Goal: Task Accomplishment & Management: Complete application form

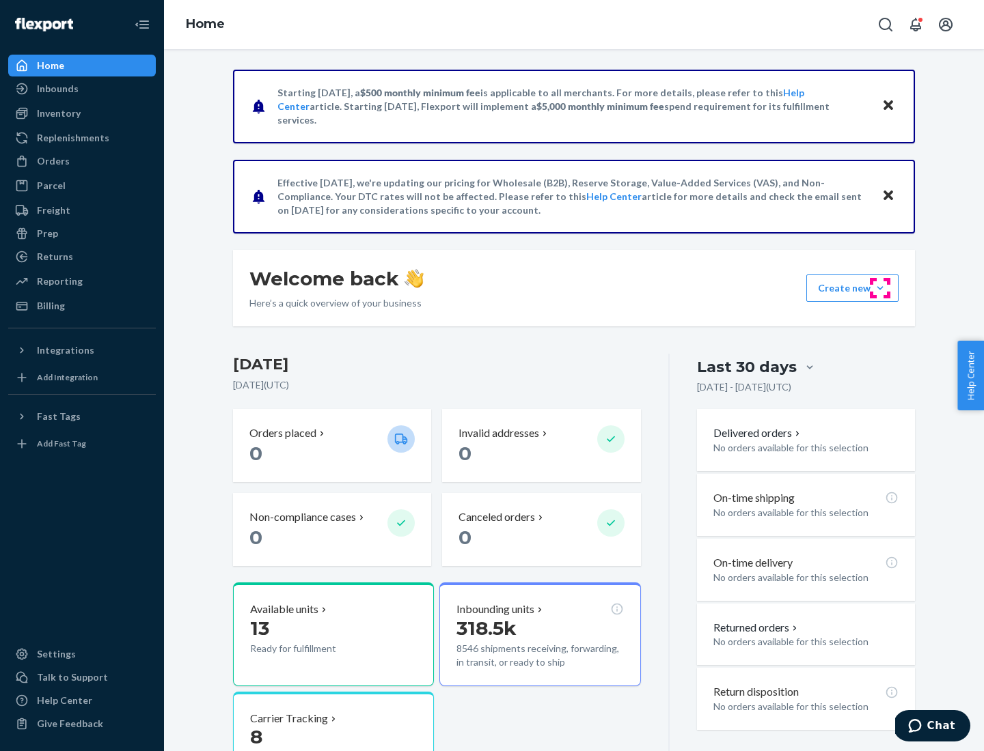
click at [880, 288] on button "Create new Create new inbound Create new order Create new product" at bounding box center [852, 288] width 92 height 27
click at [82, 89] on div "Inbounds" at bounding box center [82, 88] width 145 height 19
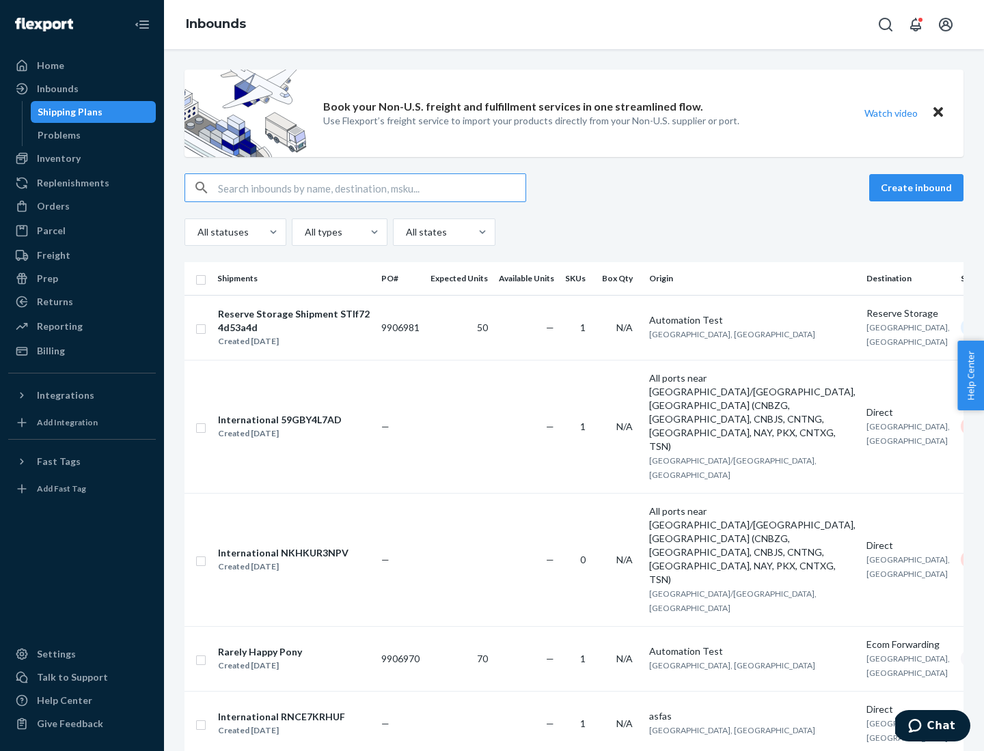
click at [918, 188] on button "Create inbound" at bounding box center [916, 187] width 94 height 27
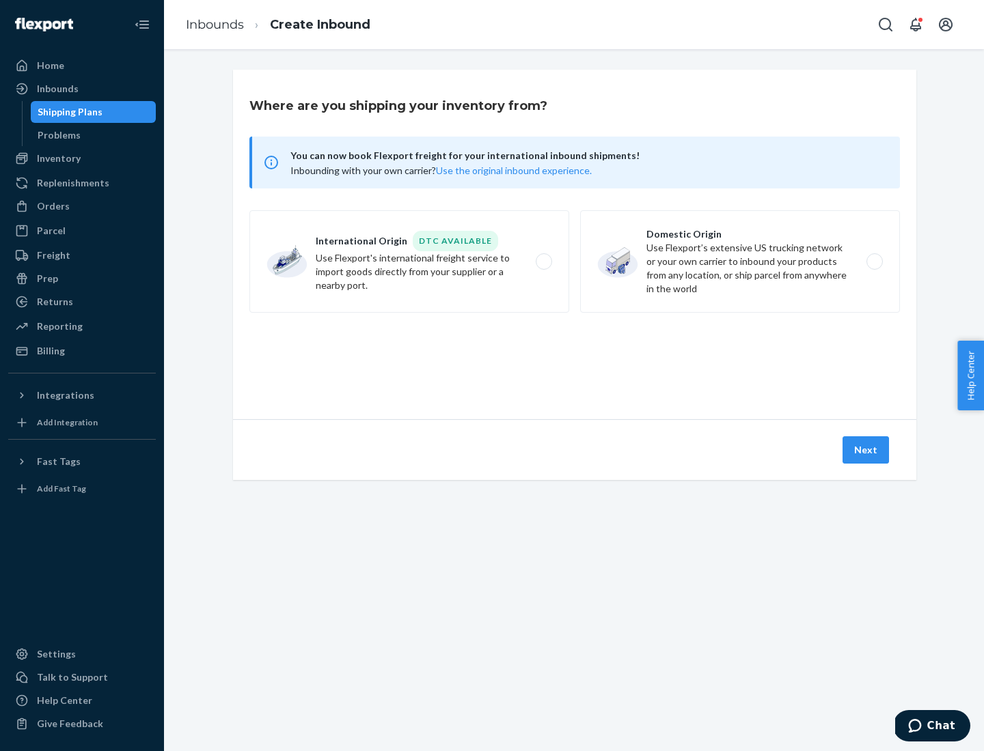
click at [740, 262] on label "Domestic Origin Use Flexport’s extensive US trucking network or your own carrie…" at bounding box center [740, 261] width 320 height 102
click at [874, 262] on input "Domestic Origin Use Flexport’s extensive US trucking network or your own carrie…" at bounding box center [878, 262] width 9 height 9
radio input "true"
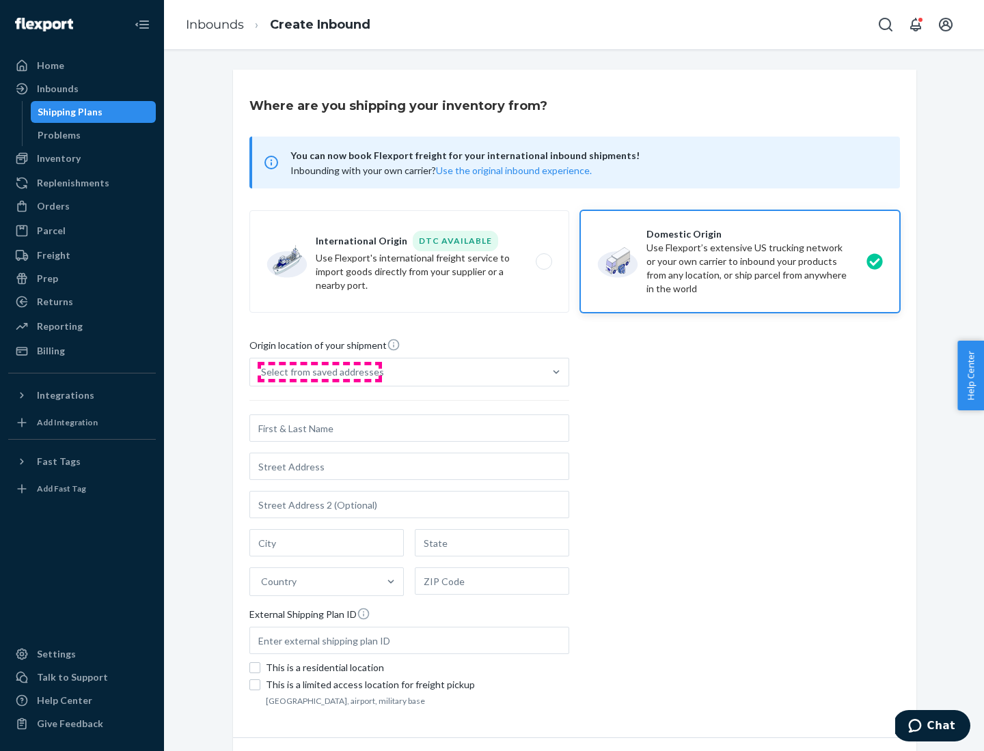
click at [319, 372] on div "Select from saved addresses" at bounding box center [322, 372] width 123 height 14
click at [262, 372] on input "Select from saved addresses" at bounding box center [261, 372] width 1 height 14
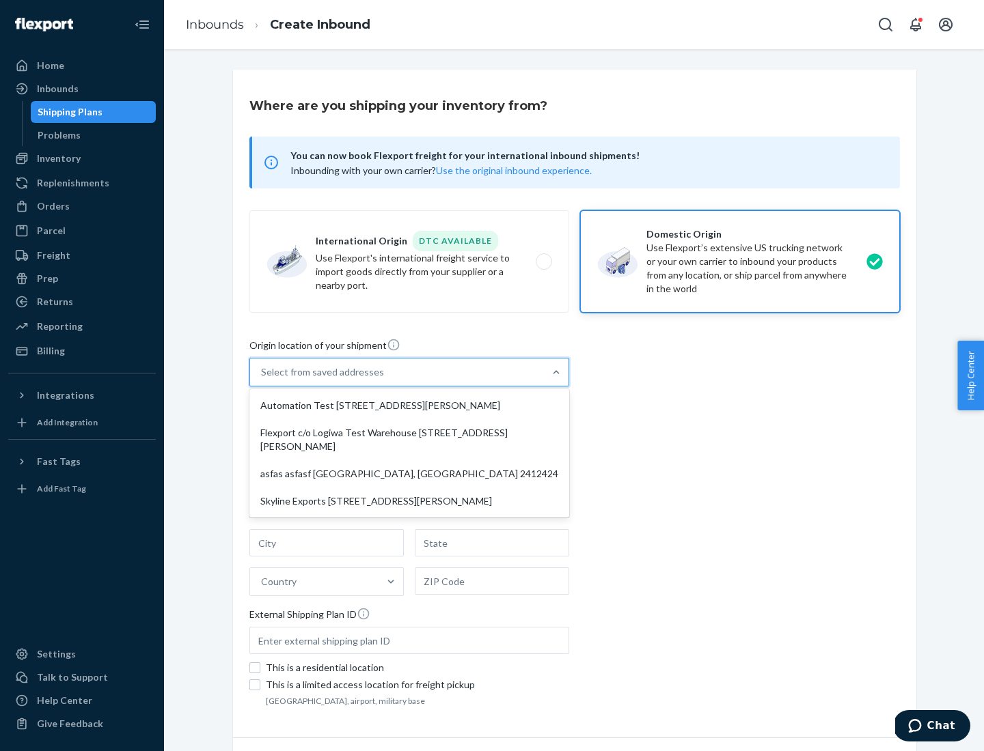
scroll to position [5, 0]
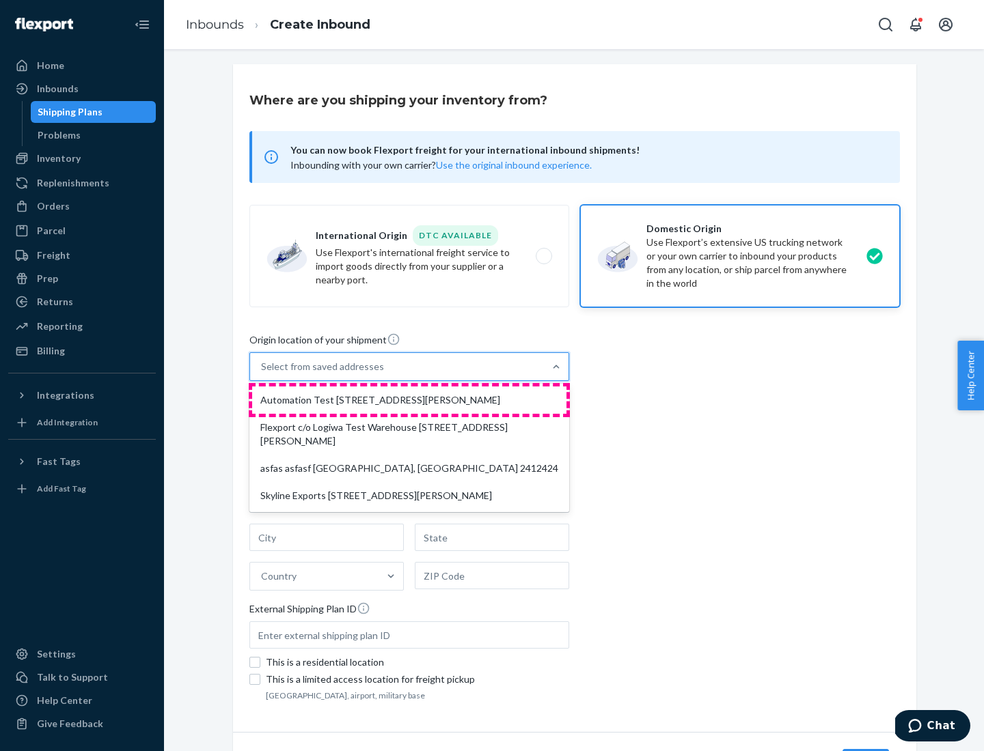
click at [409, 400] on div "Automation Test [STREET_ADDRESS][PERSON_NAME]" at bounding box center [409, 400] width 314 height 27
click at [262, 374] on input "option Automation Test [STREET_ADDRESS][PERSON_NAME] focused, 1 of 4. 4 results…" at bounding box center [261, 367] width 1 height 14
type input "Automation Test"
type input "9th Floor"
type input "[GEOGRAPHIC_DATA]"
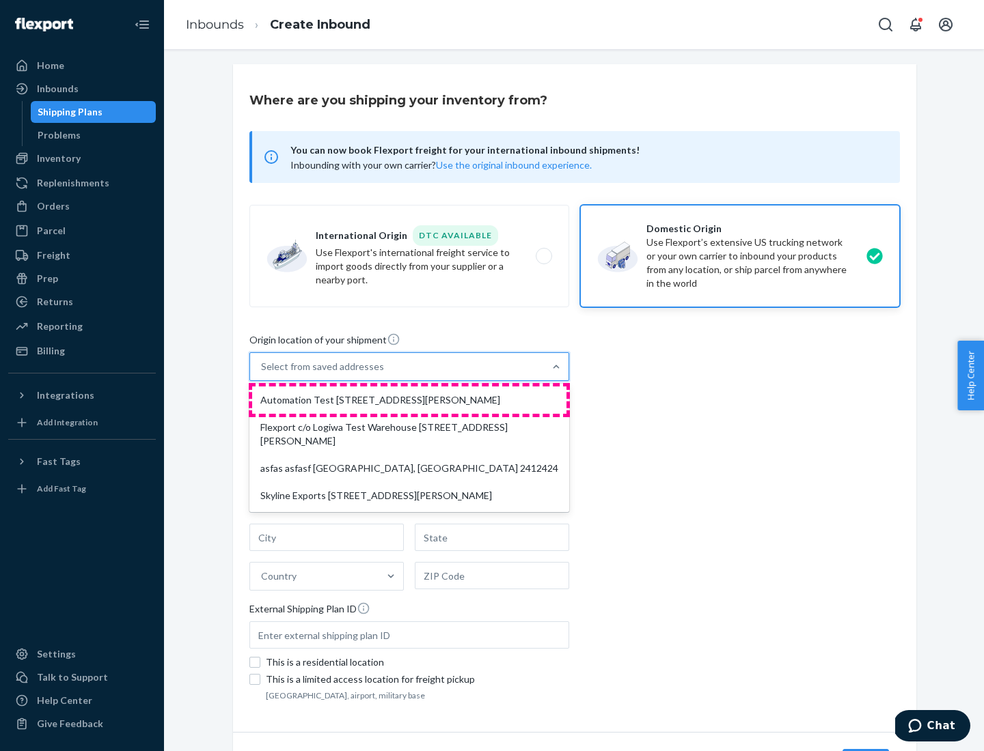
type input "CA"
type input "94104"
type input "[STREET_ADDRESS][PERSON_NAME]"
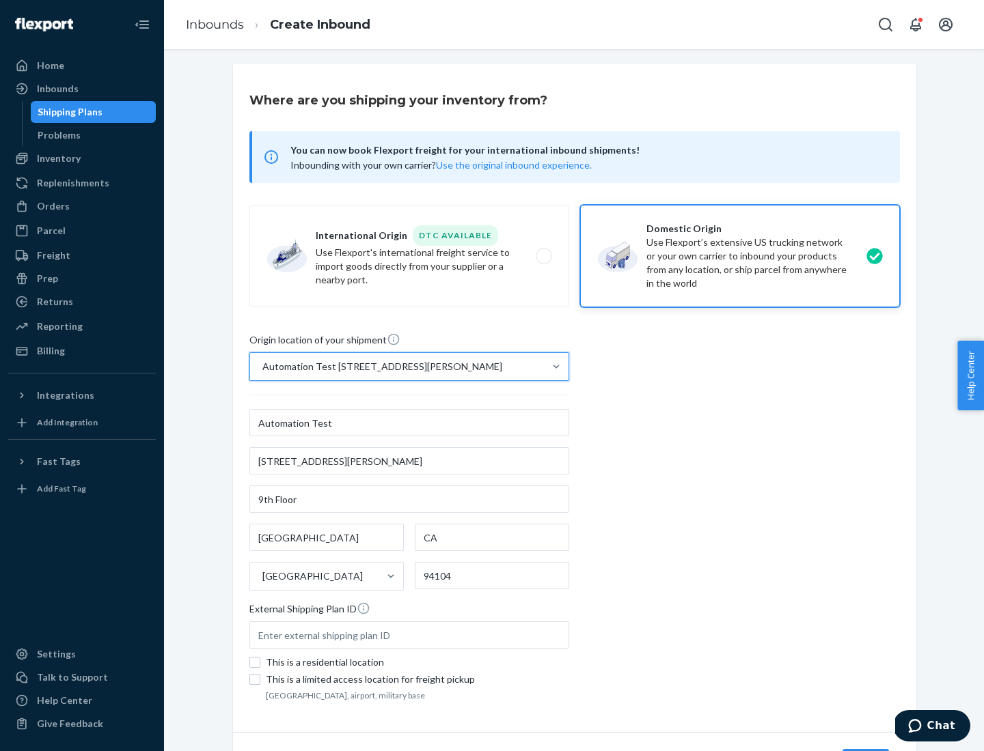
scroll to position [80, 0]
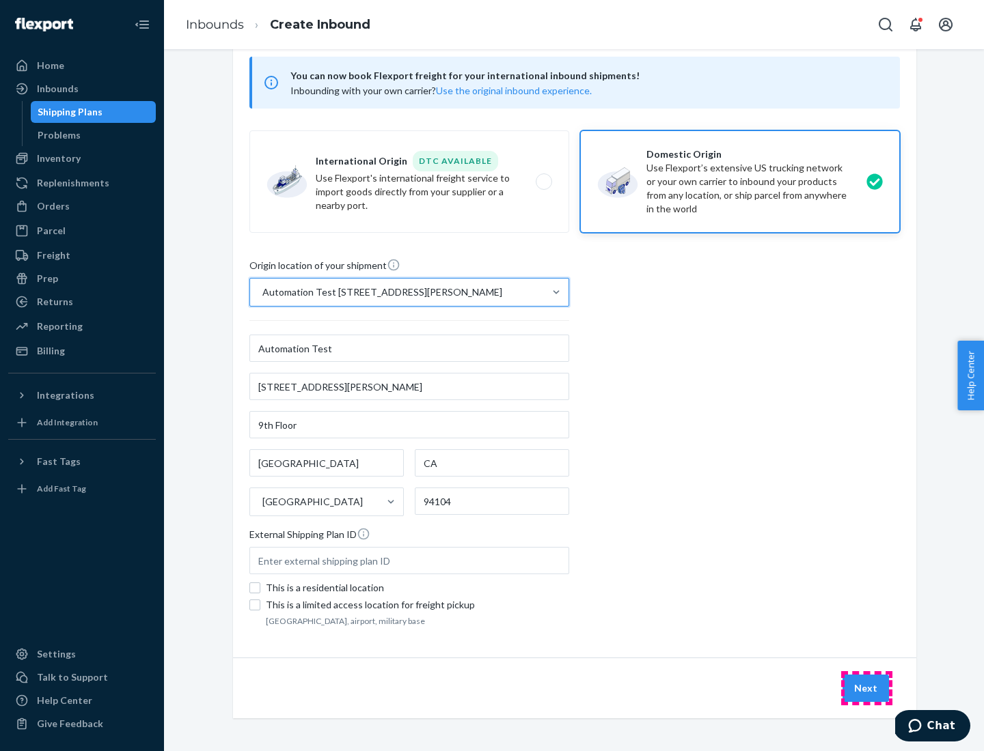
click at [866, 689] on button "Next" at bounding box center [865, 688] width 46 height 27
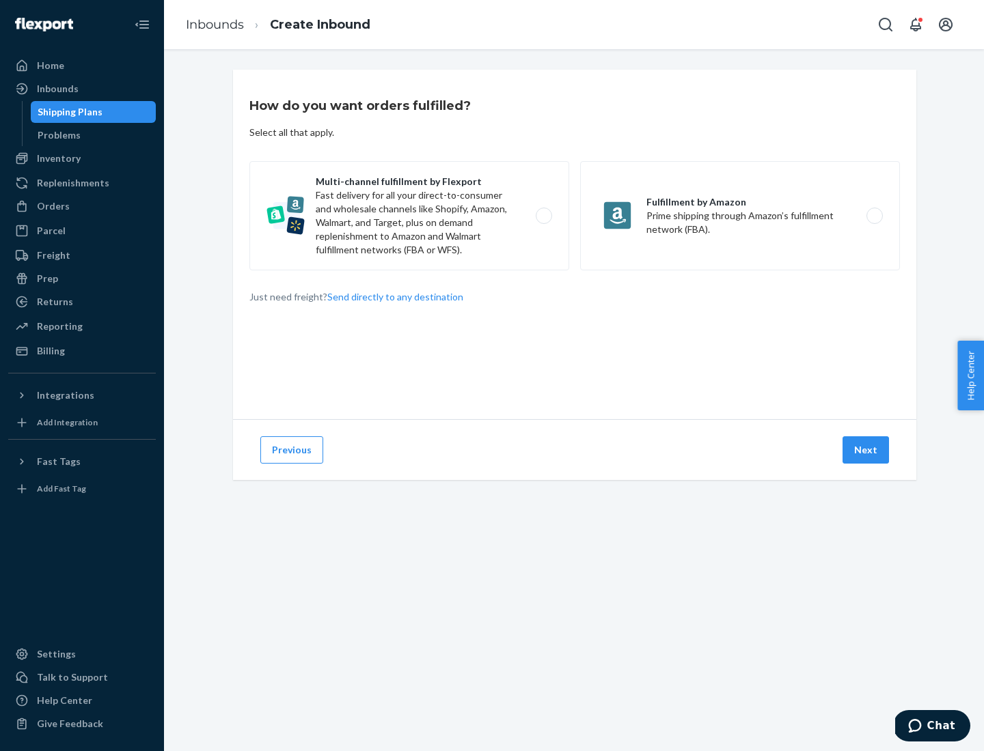
click at [409, 216] on label "Multi-channel fulfillment by Flexport Fast delivery for all your direct-to-cons…" at bounding box center [409, 215] width 320 height 109
click at [543, 216] on input "Multi-channel fulfillment by Flexport Fast delivery for all your direct-to-cons…" at bounding box center [547, 216] width 9 height 9
radio input "true"
click at [866, 450] on button "Next" at bounding box center [865, 450] width 46 height 27
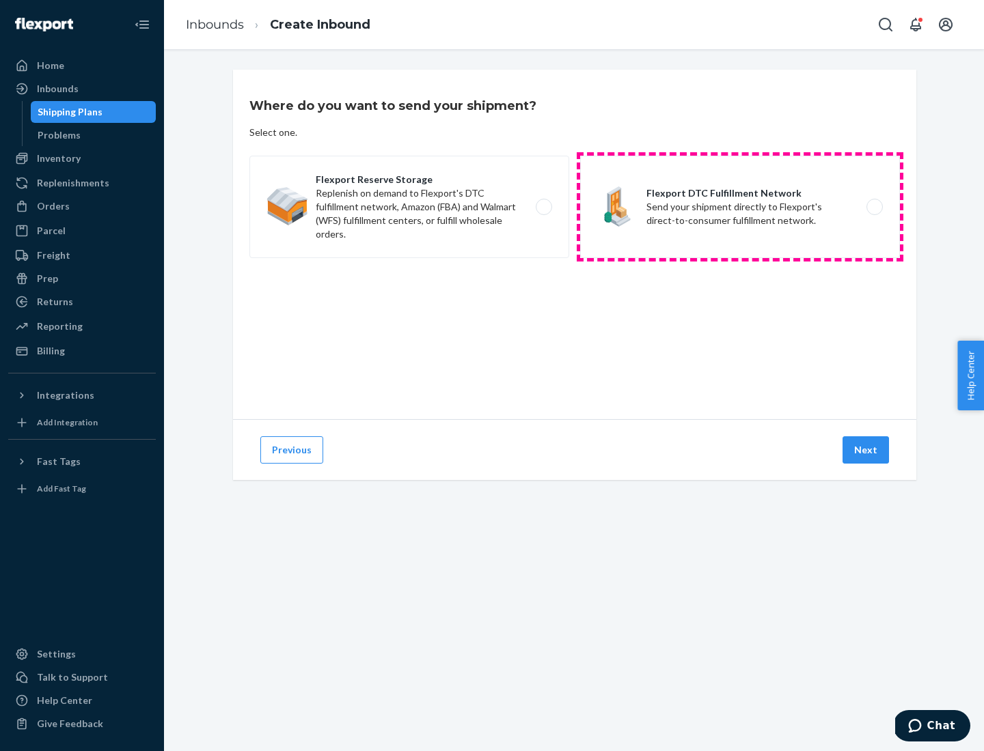
click at [740, 207] on label "Flexport DTC Fulfillment Network Send your shipment directly to Flexport's dire…" at bounding box center [740, 207] width 320 height 102
click at [874, 207] on input "Flexport DTC Fulfillment Network Send your shipment directly to Flexport's dire…" at bounding box center [878, 207] width 9 height 9
radio input "true"
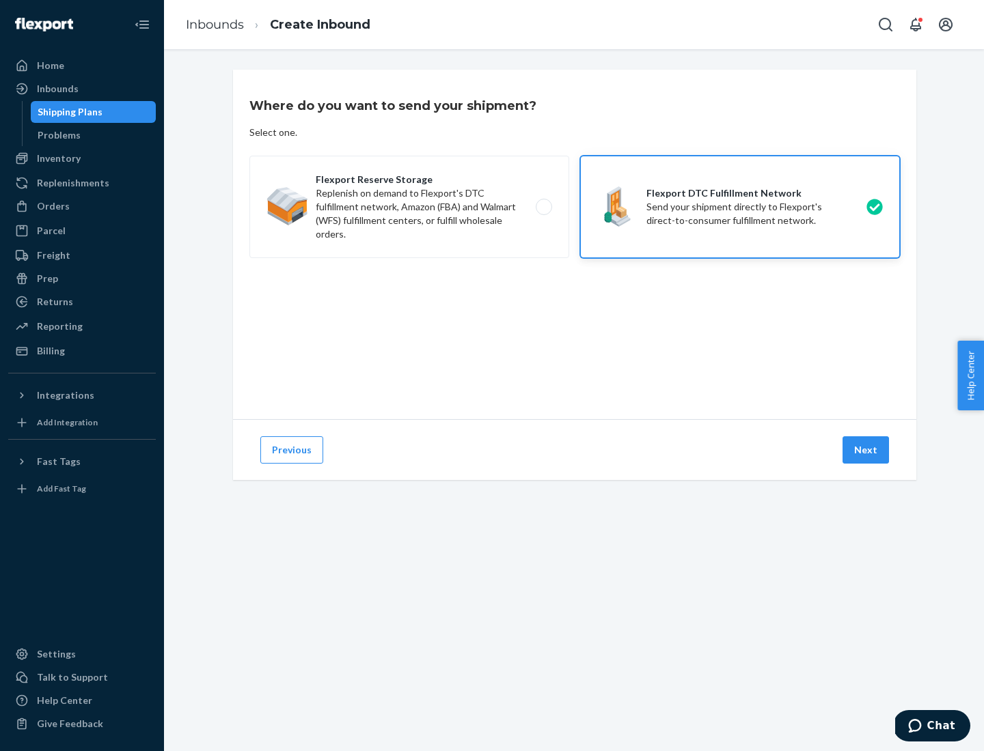
click at [866, 450] on button "Next" at bounding box center [865, 450] width 46 height 27
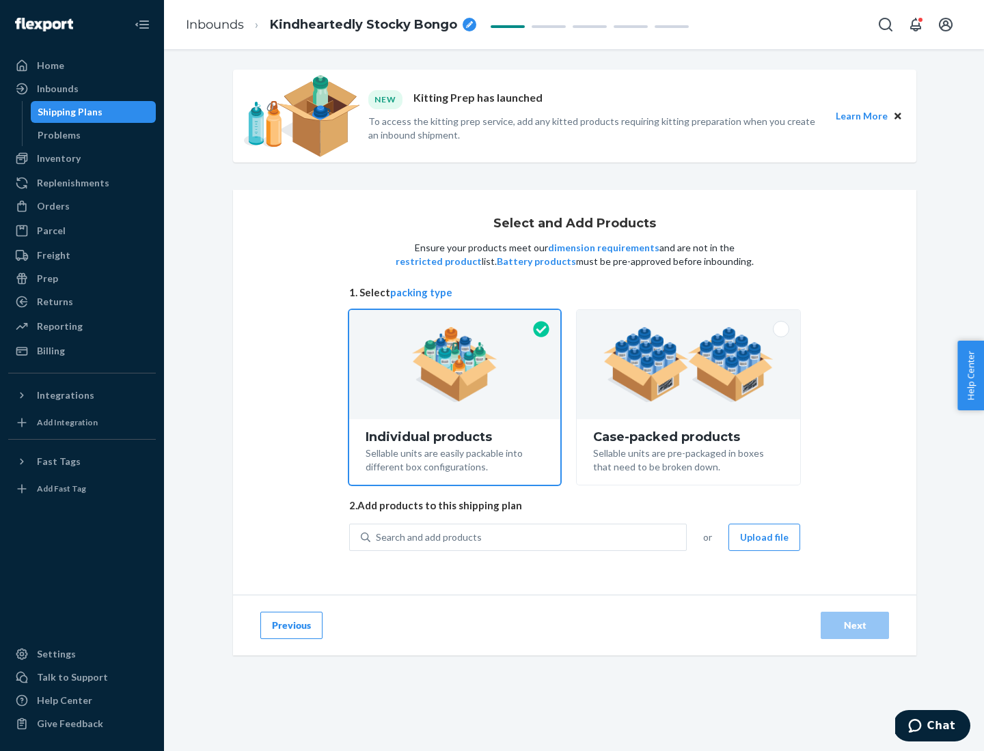
click at [689, 365] on img at bounding box center [688, 364] width 170 height 75
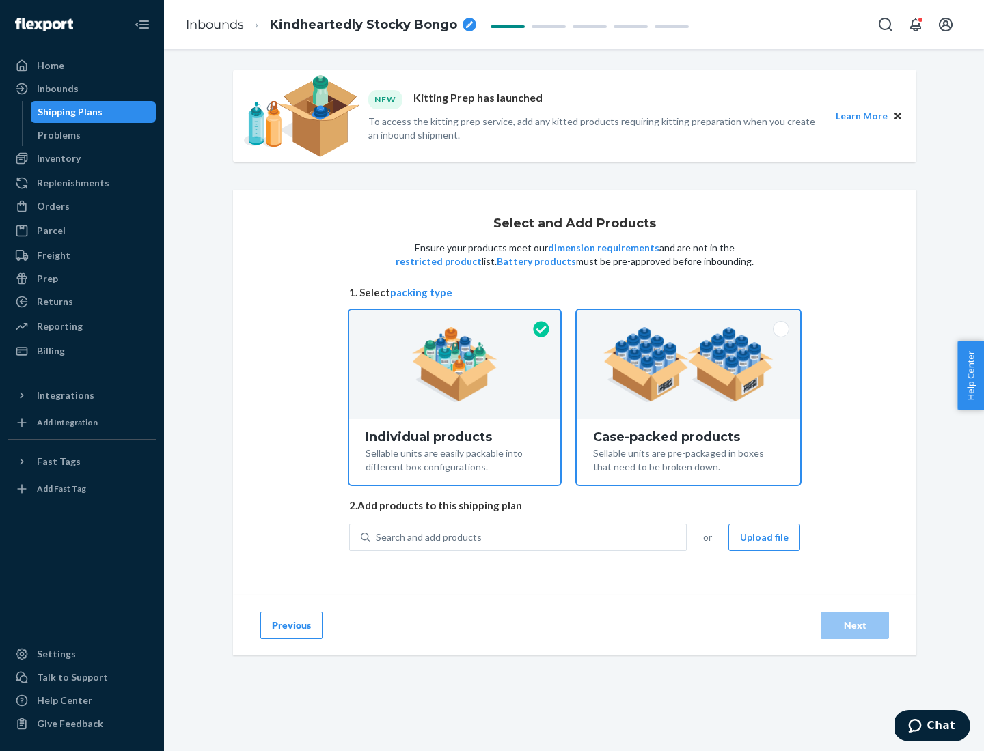
click at [689, 319] on input "Case-packed products Sellable units are pre-packaged in boxes that need to be b…" at bounding box center [688, 314] width 9 height 9
radio input "true"
radio input "false"
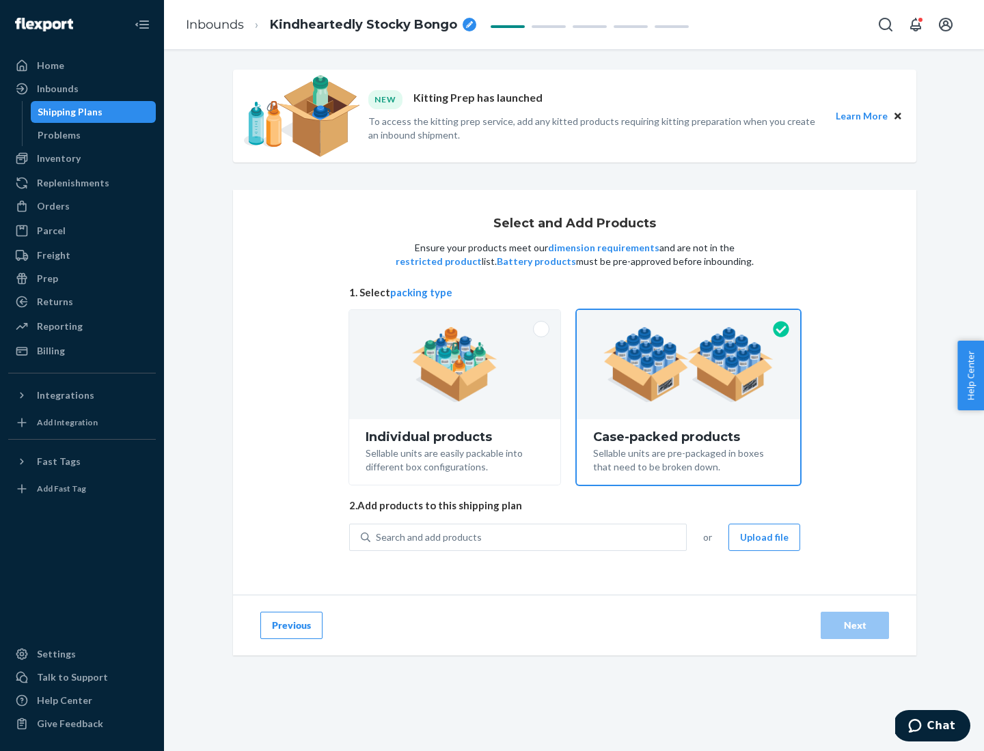
click at [529, 537] on div "Search and add products" at bounding box center [528, 537] width 316 height 25
click at [377, 537] on input "Search and add products" at bounding box center [376, 538] width 1 height 14
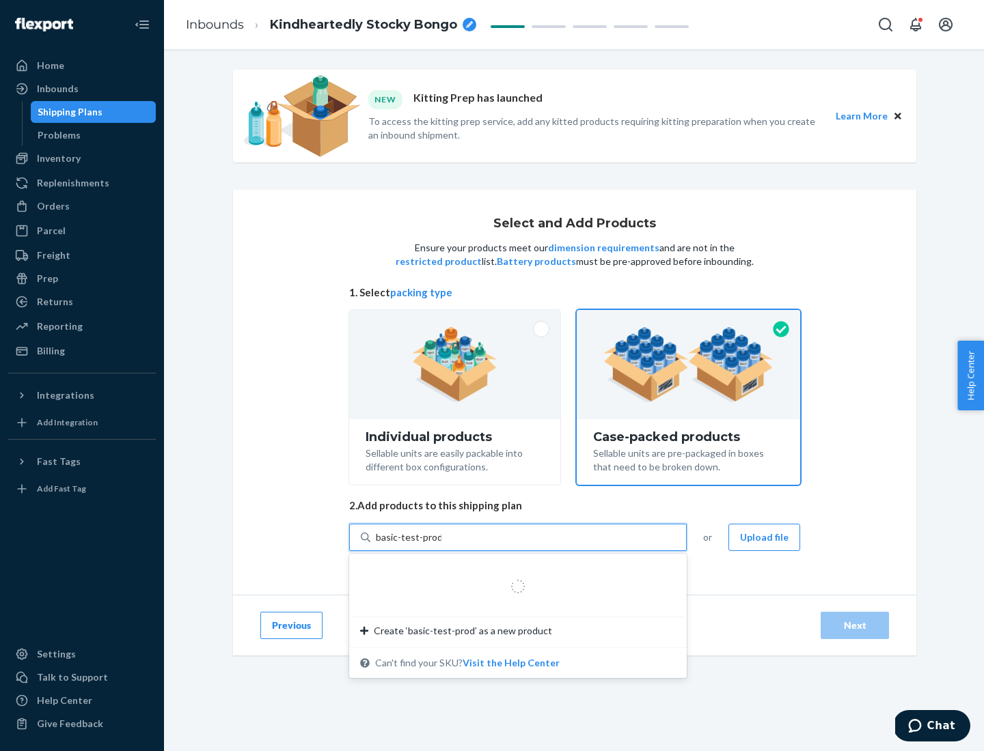
type input "basic-test-product-1"
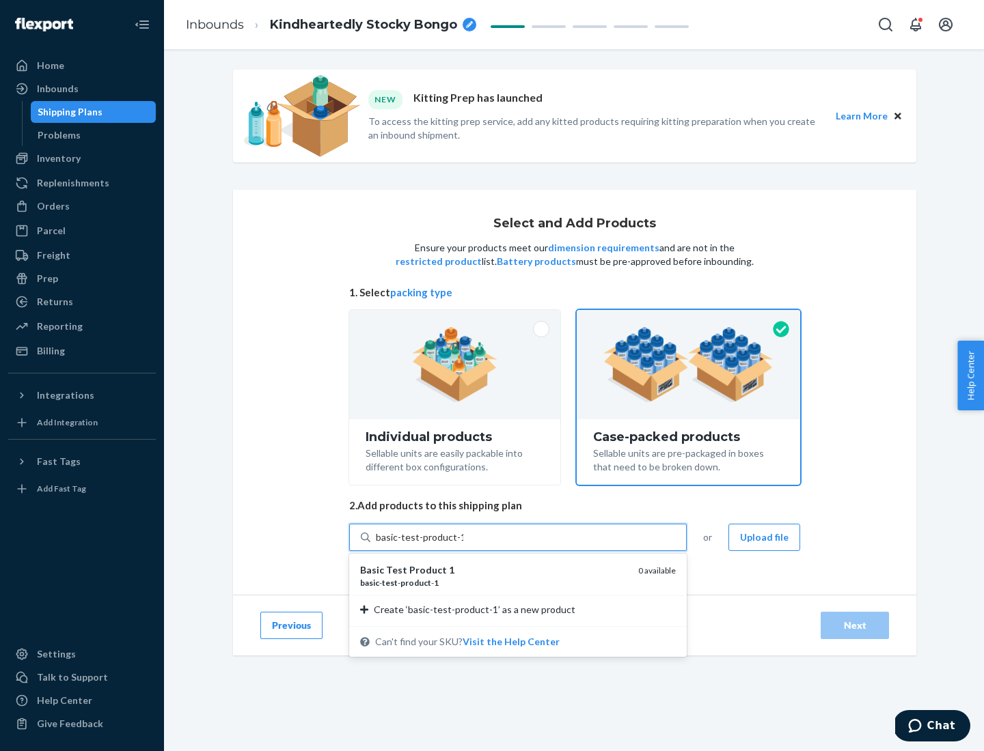
click at [494, 583] on div "basic - test - product - 1" at bounding box center [493, 583] width 267 height 12
click at [463, 544] on input "basic-test-product-1" at bounding box center [419, 538] width 87 height 14
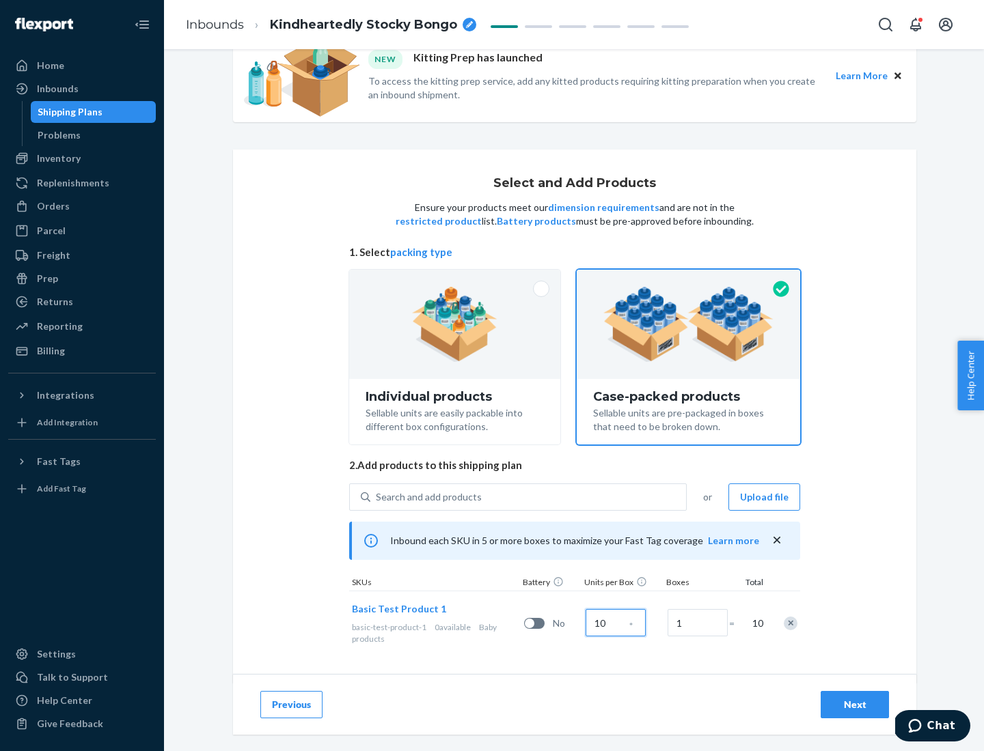
scroll to position [49, 0]
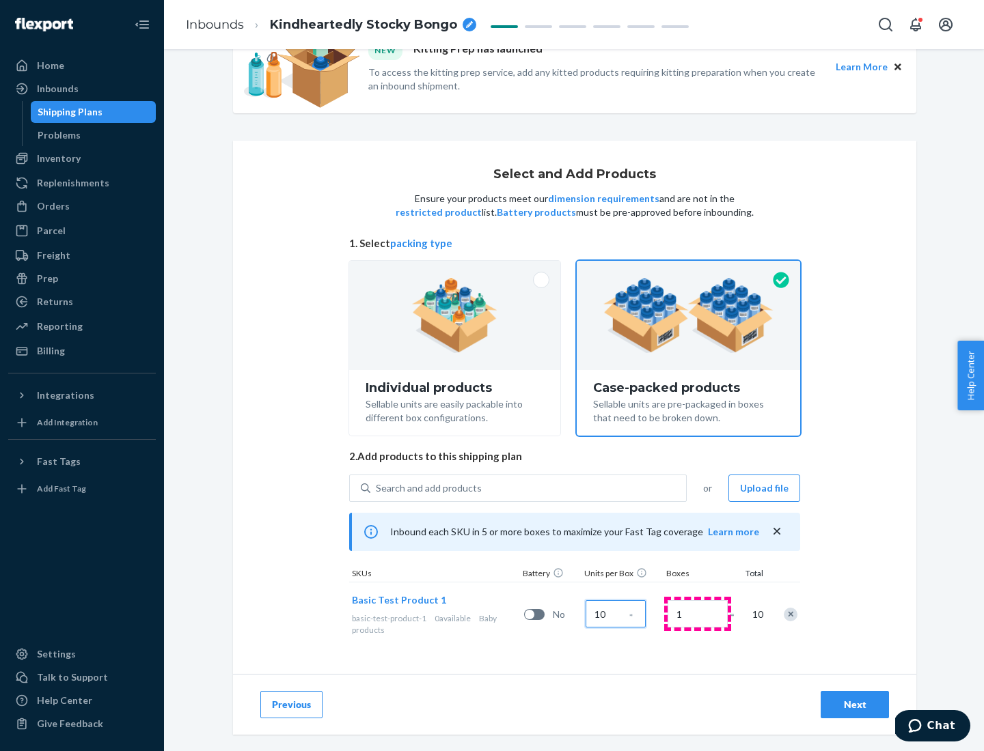
type input "10"
type input "7"
click at [855, 705] on div "Next" at bounding box center [854, 705] width 45 height 14
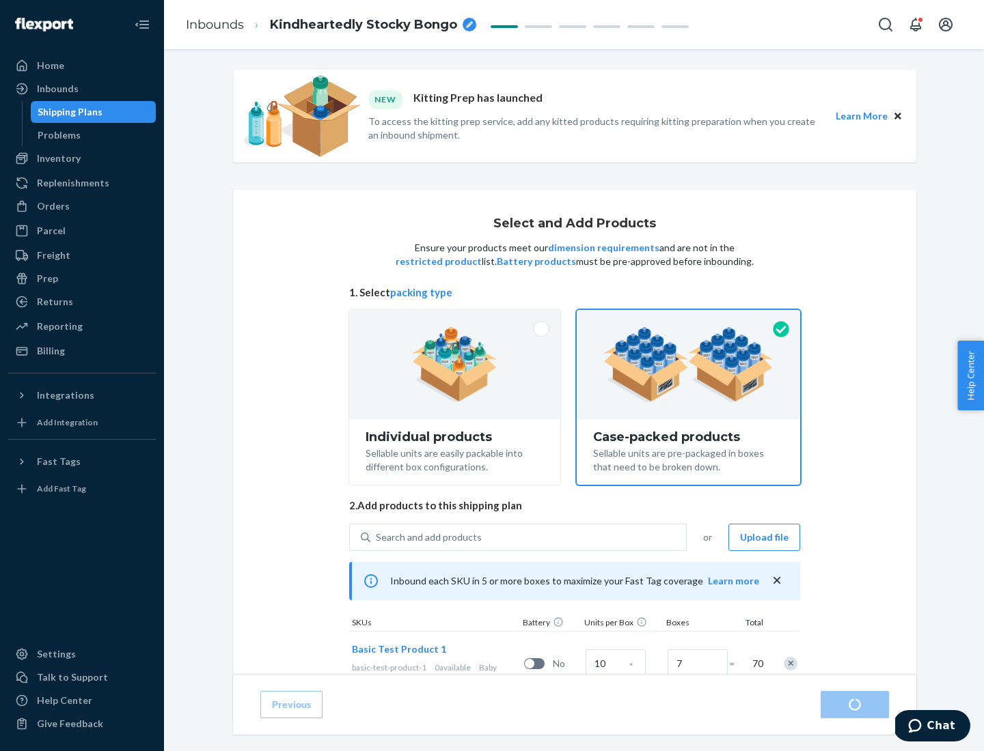
radio input "true"
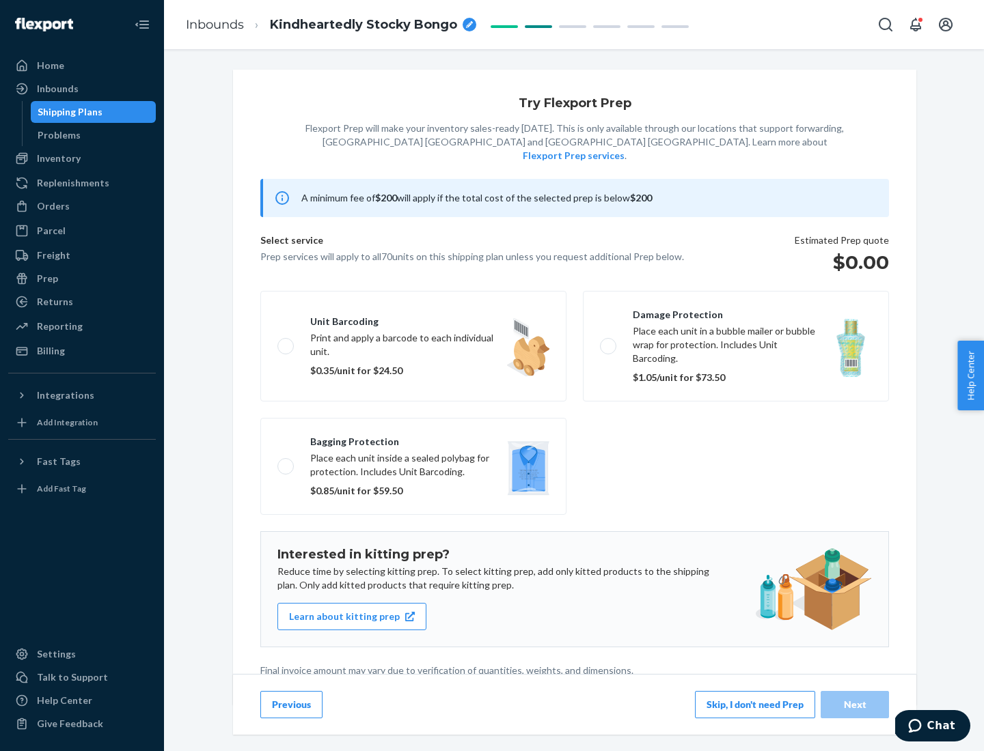
scroll to position [3, 0]
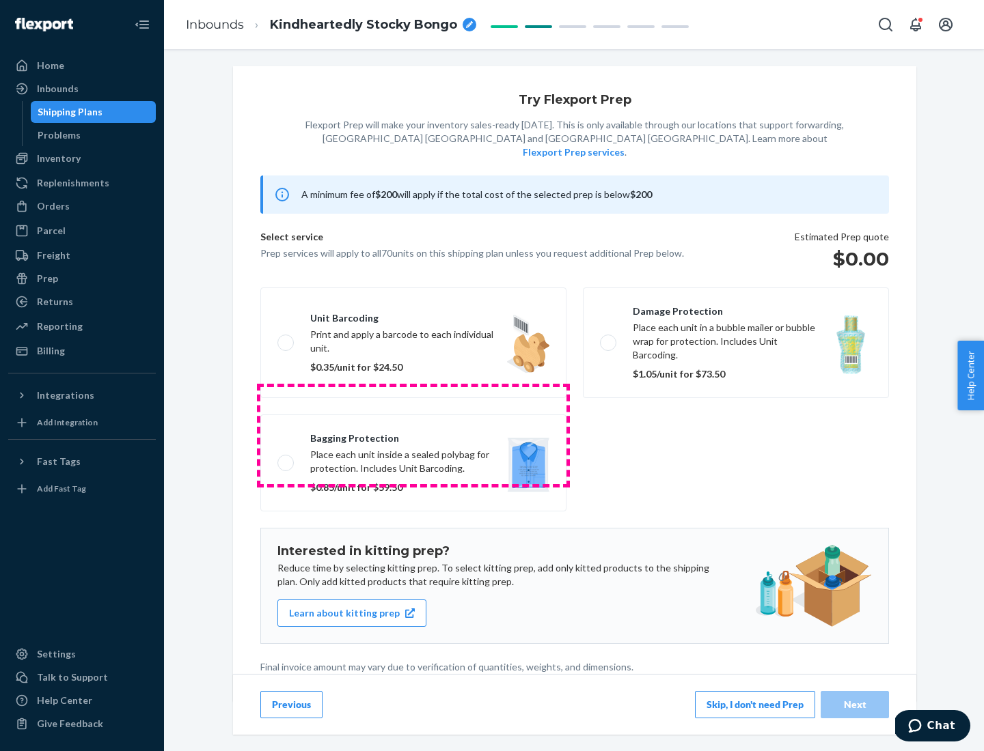
click at [413, 435] on label "Bagging protection Place each unit inside a sealed polybag for protection. Incl…" at bounding box center [413, 463] width 306 height 97
click at [286, 458] on input "Bagging protection Place each unit inside a sealed polybag for protection. Incl…" at bounding box center [281, 462] width 9 height 9
checkbox input "true"
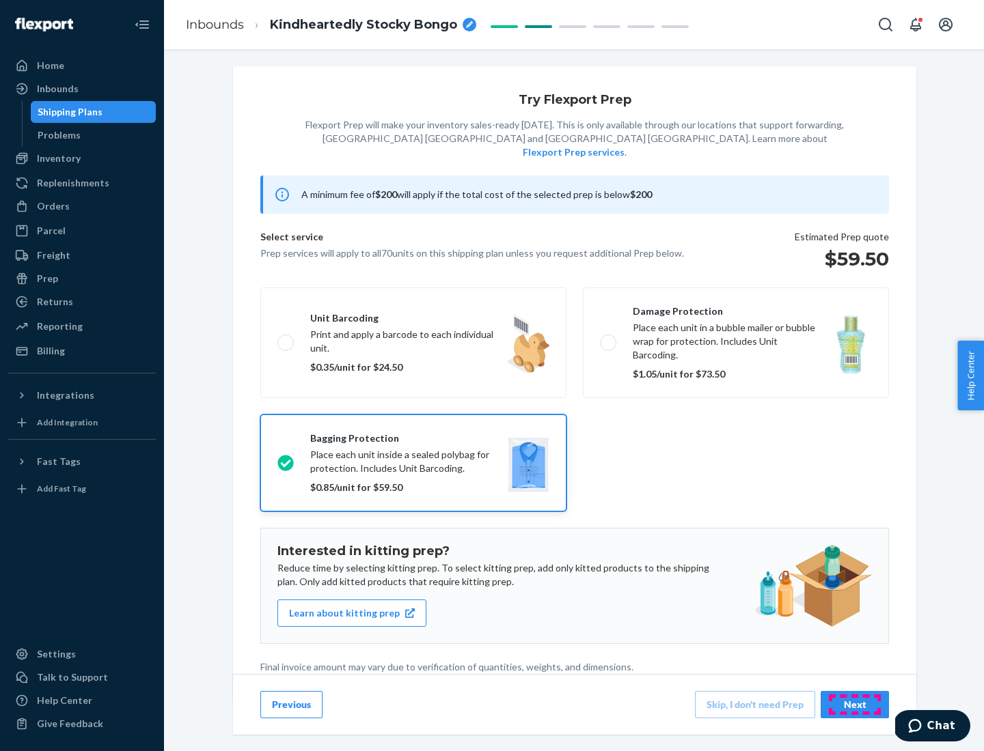
click at [855, 704] on div "Next" at bounding box center [854, 705] width 45 height 14
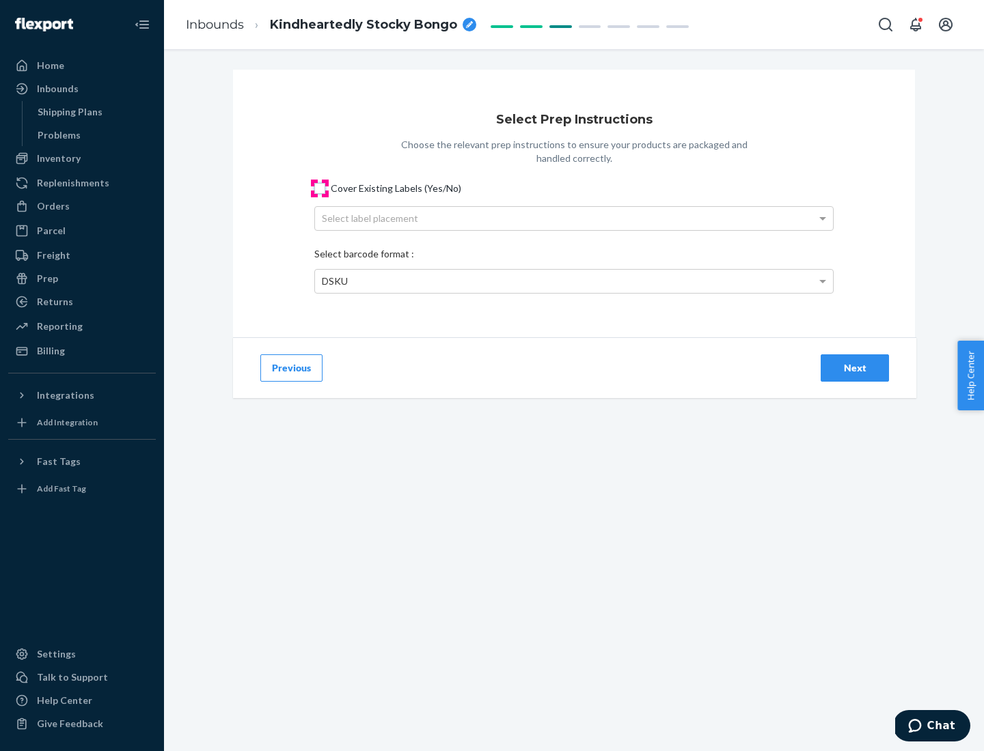
click at [320, 188] on input "Cover Existing Labels (Yes/No)" at bounding box center [319, 188] width 11 height 11
checkbox input "true"
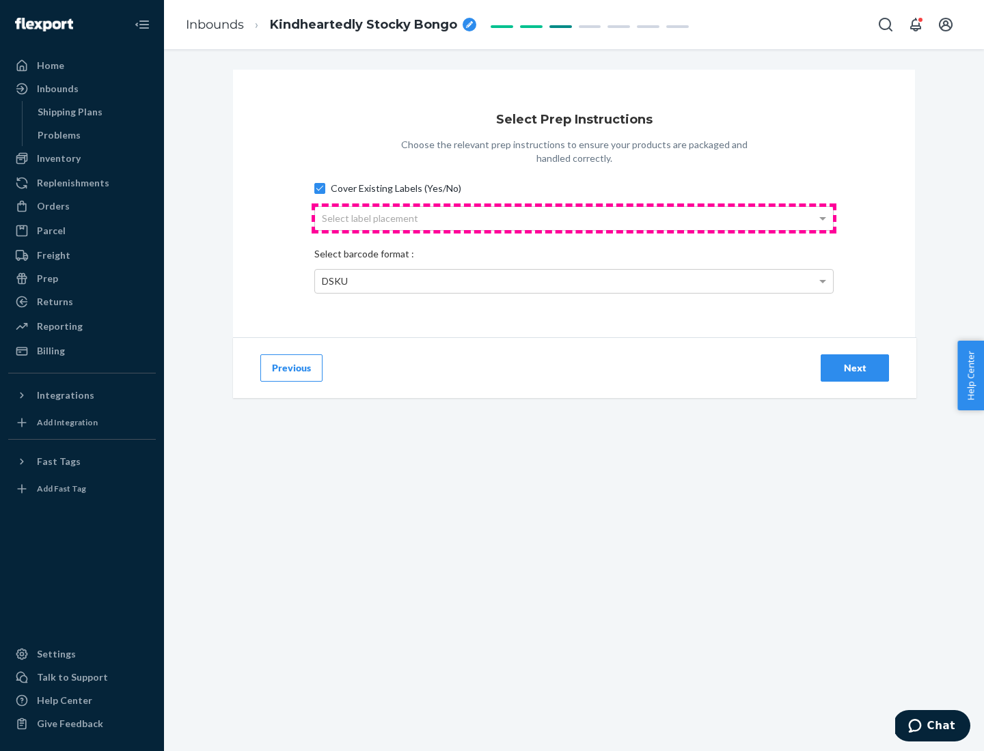
click at [574, 218] on div "Select label placement" at bounding box center [574, 218] width 518 height 23
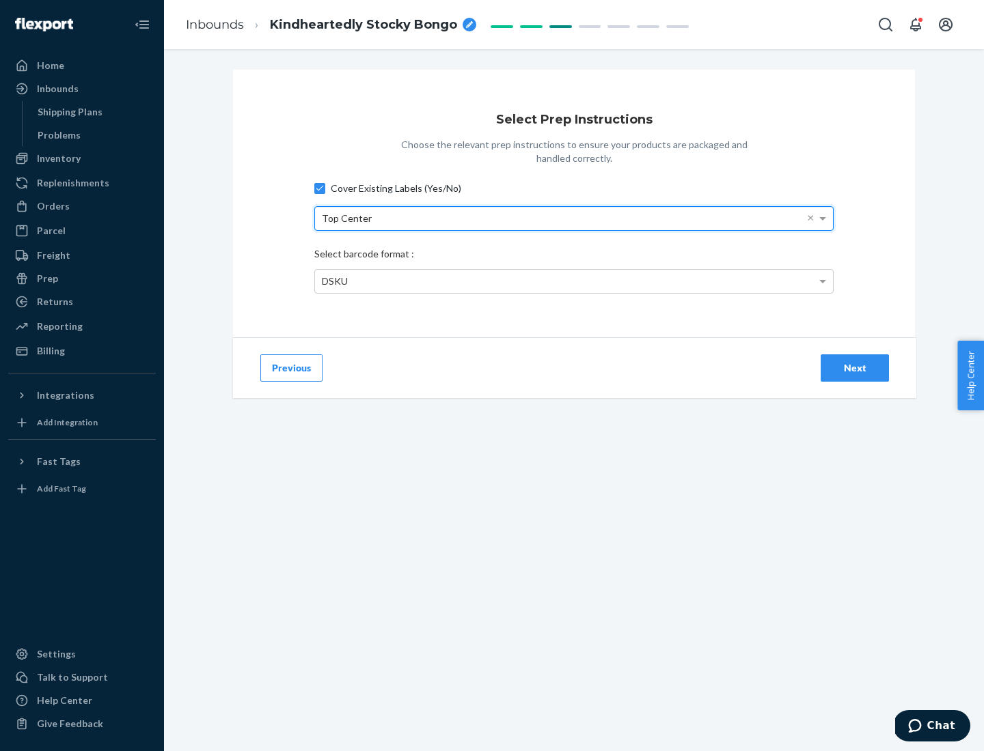
click at [574, 281] on div "DSKU" at bounding box center [574, 281] width 518 height 23
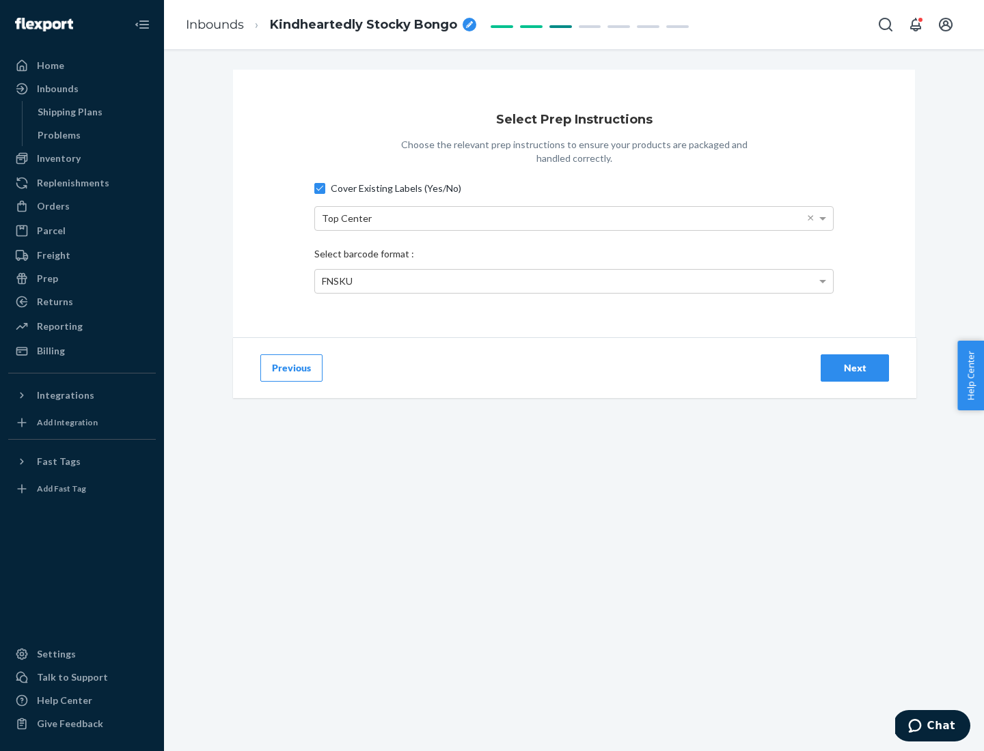
click at [855, 368] on div "Next" at bounding box center [854, 368] width 45 height 14
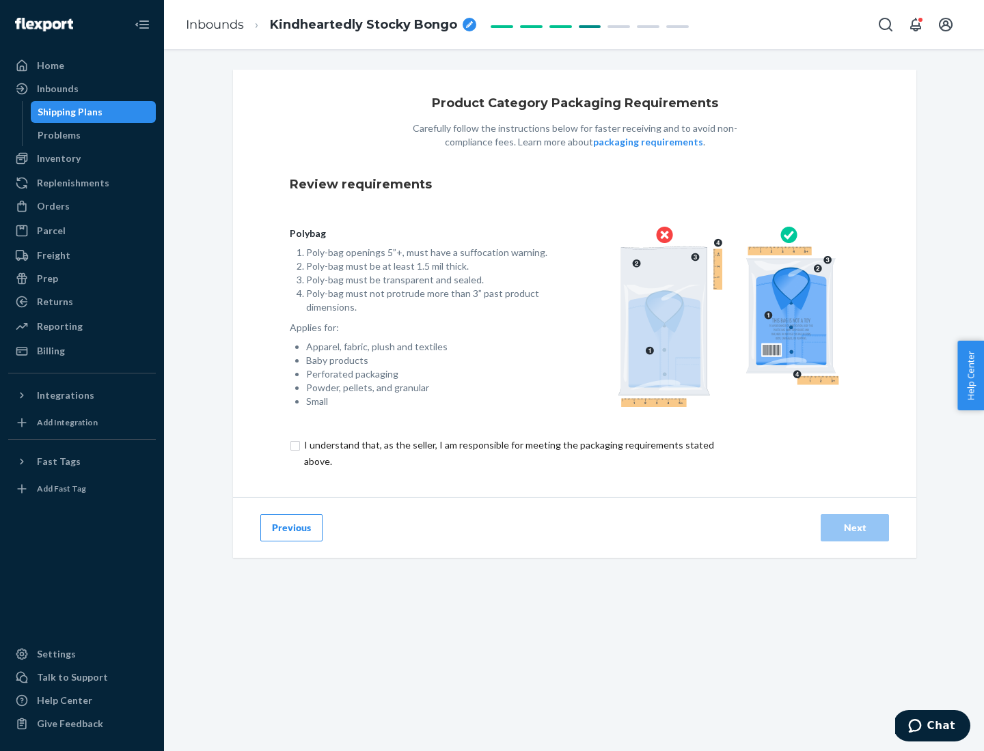
click at [508, 453] on input "checkbox" at bounding box center [517, 453] width 454 height 33
checkbox input "true"
click at [855, 527] on div "Next" at bounding box center [854, 528] width 45 height 14
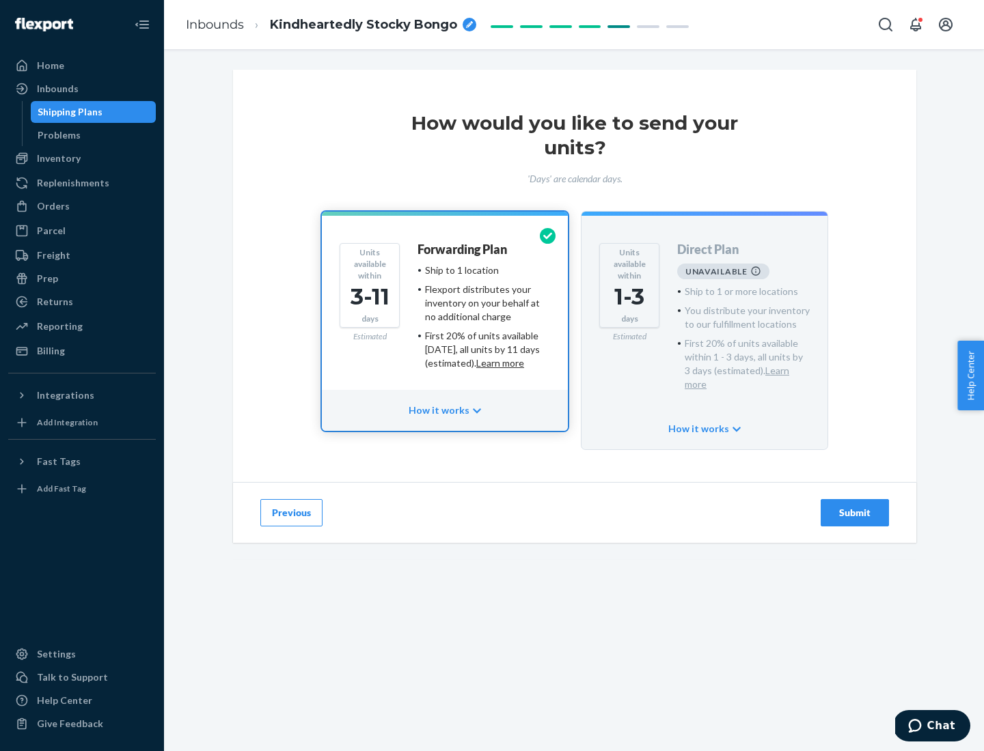
click at [463, 249] on h4 "Forwarding Plan" at bounding box center [461, 250] width 89 height 14
click at [855, 506] on div "Submit" at bounding box center [854, 513] width 45 height 14
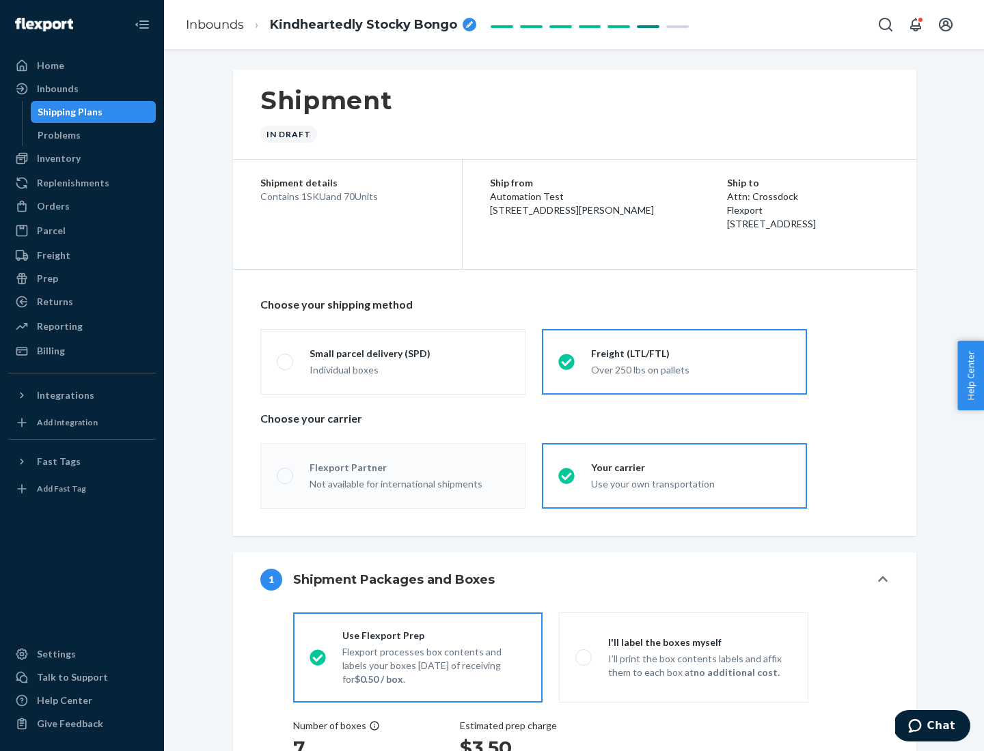
radio input "true"
radio input "false"
radio input "true"
radio input "false"
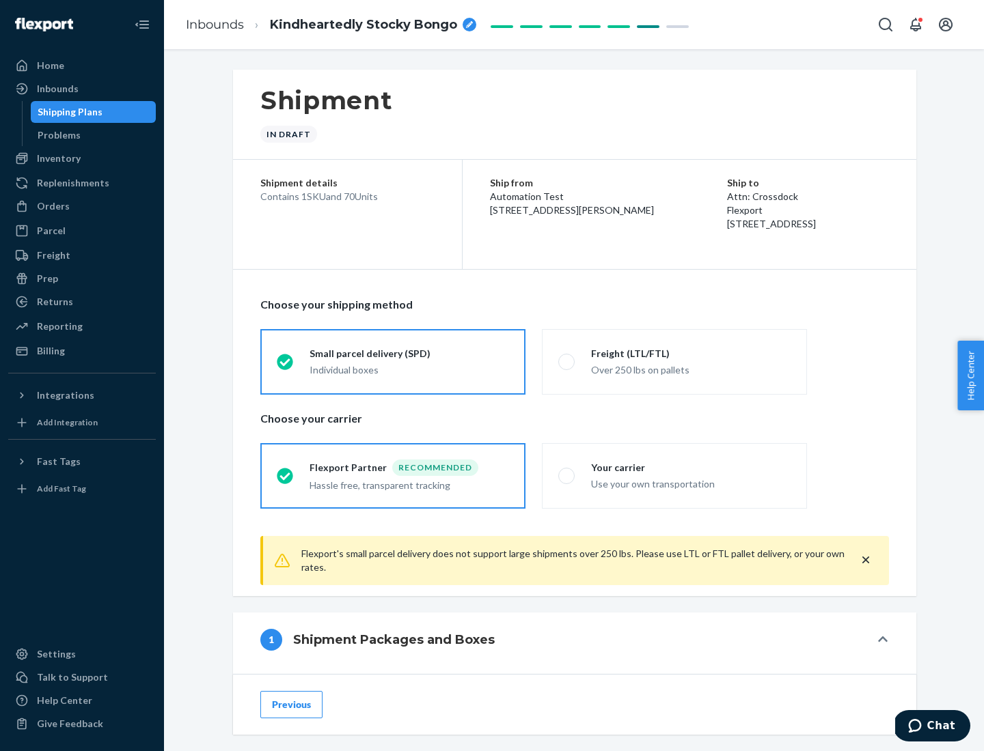
click at [674, 361] on div "Over 250 lbs on pallets" at bounding box center [690, 369] width 199 height 16
click at [567, 361] on input "Freight (LTL/FTL) Over 250 lbs on pallets" at bounding box center [562, 361] width 9 height 9
radio input "true"
radio input "false"
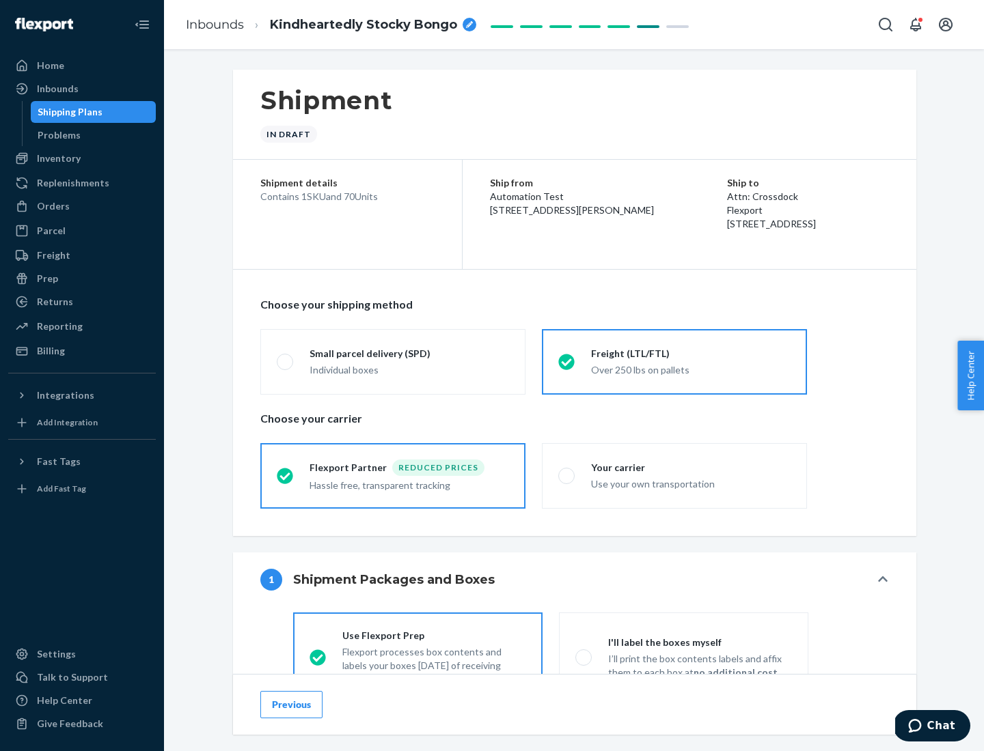
scroll to position [76, 0]
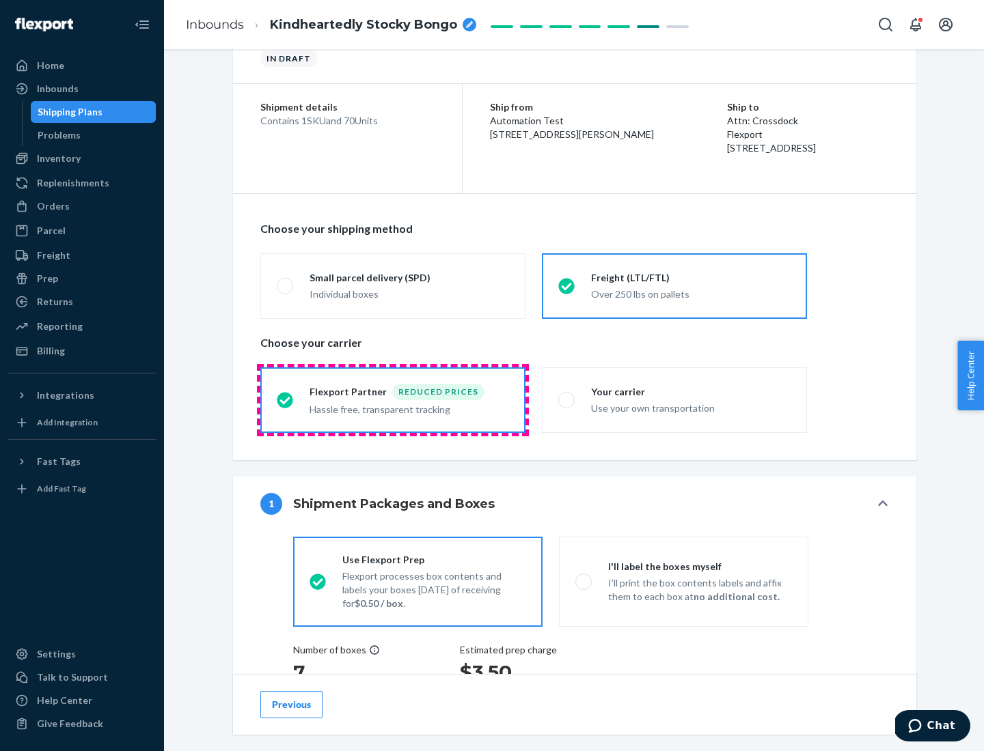
click at [393, 400] on div "Hassle free, transparent tracking" at bounding box center [408, 408] width 199 height 16
click at [286, 400] on input "Flexport Partner Reduced prices Hassle free, transparent tracking" at bounding box center [281, 400] width 9 height 9
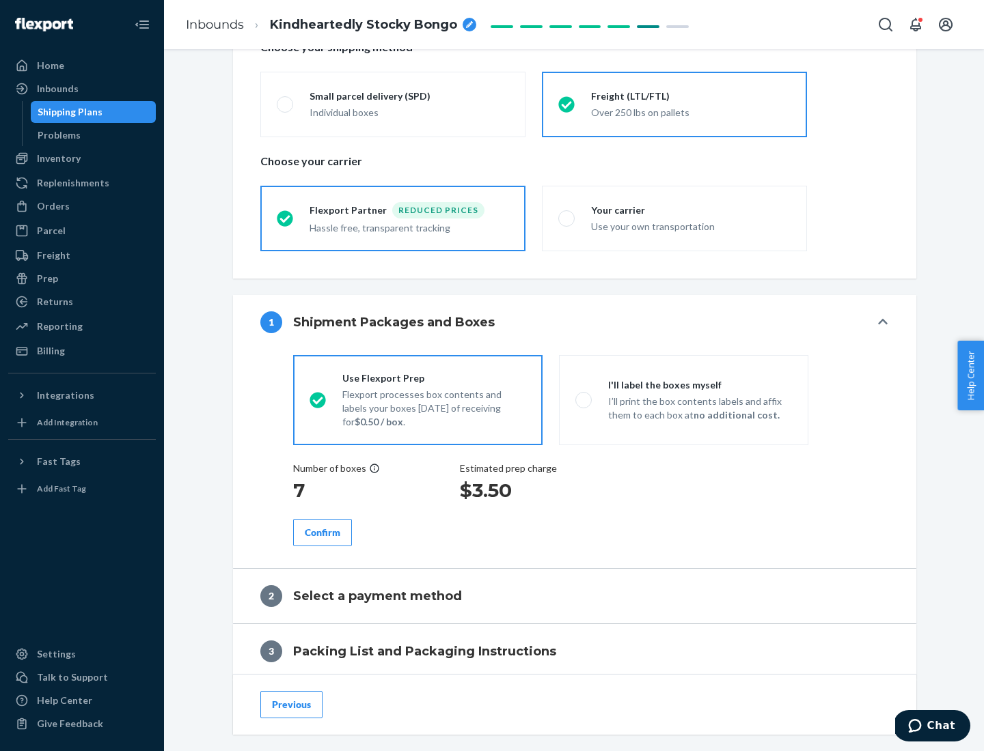
click at [683, 400] on p "I’ll print the box contents labels and affix them to each box at no additional …" at bounding box center [700, 408] width 184 height 27
click at [584, 400] on input "I'll label the boxes myself I’ll print the box contents labels and affix them t…" at bounding box center [579, 400] width 9 height 9
radio input "true"
radio input "false"
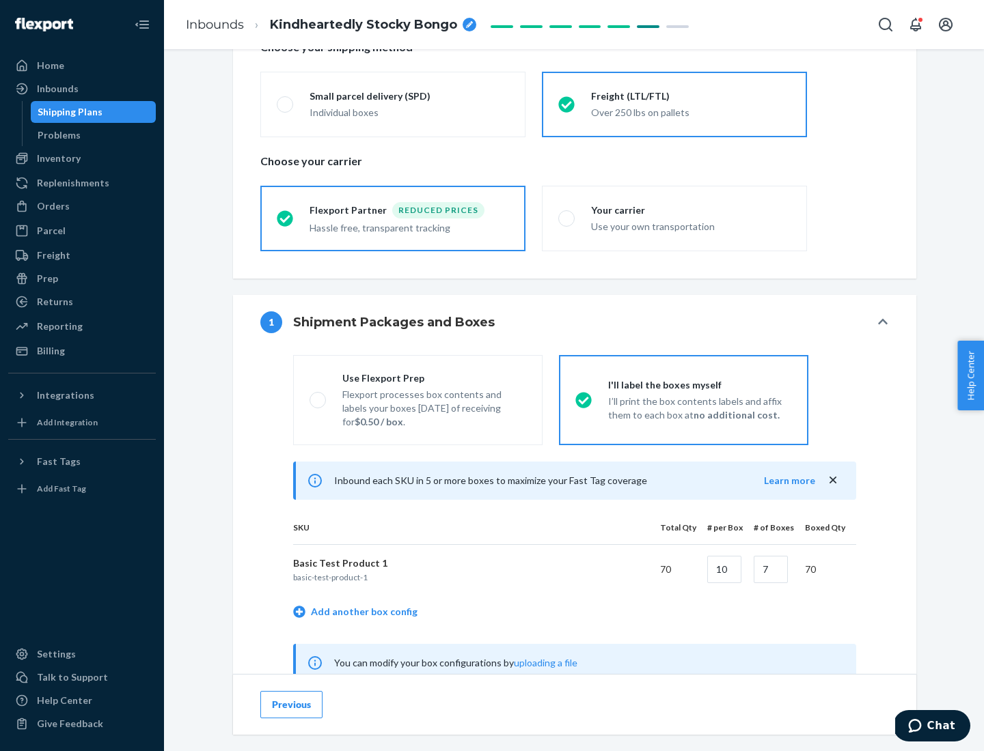
scroll to position [427, 0]
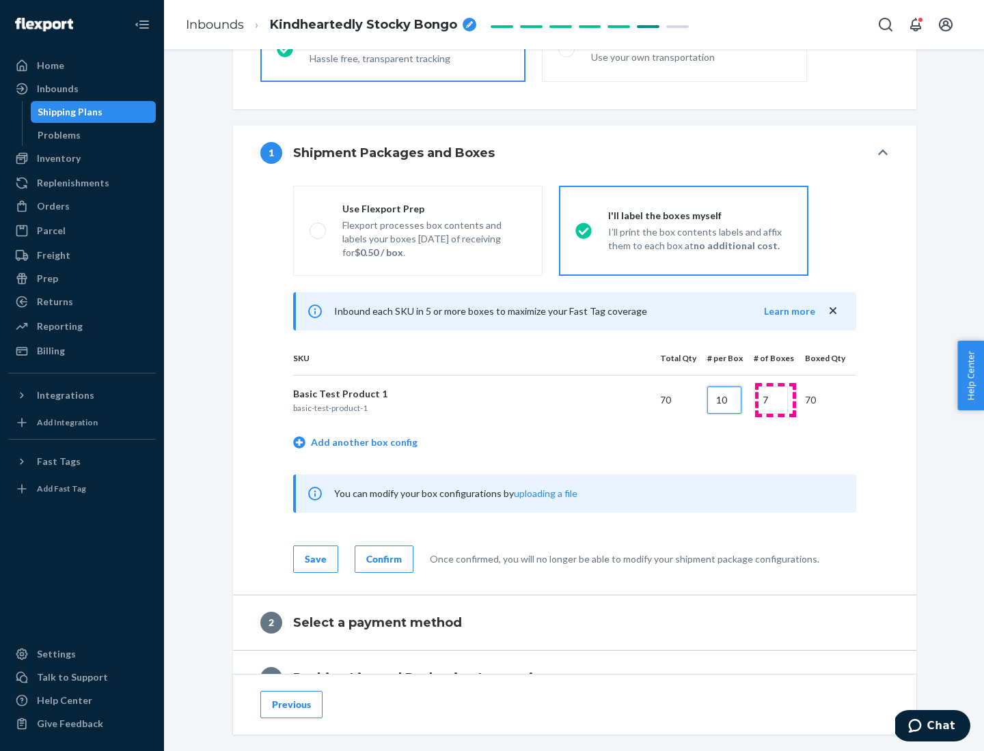
type input "10"
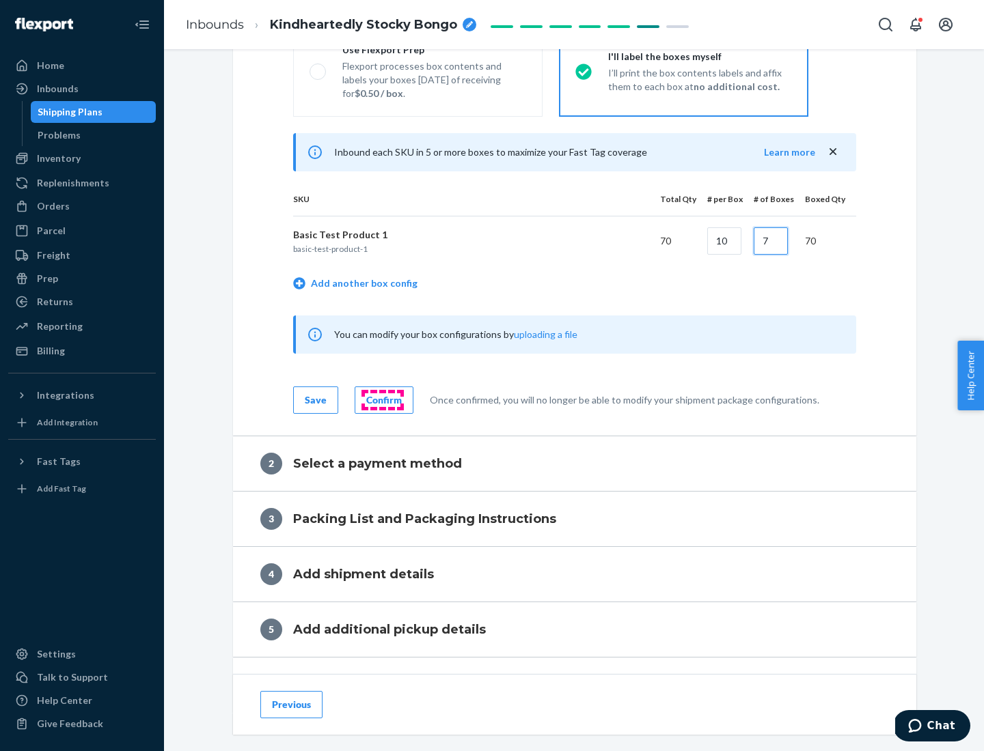
type input "7"
click at [382, 400] on div "Confirm" at bounding box center [384, 401] width 36 height 14
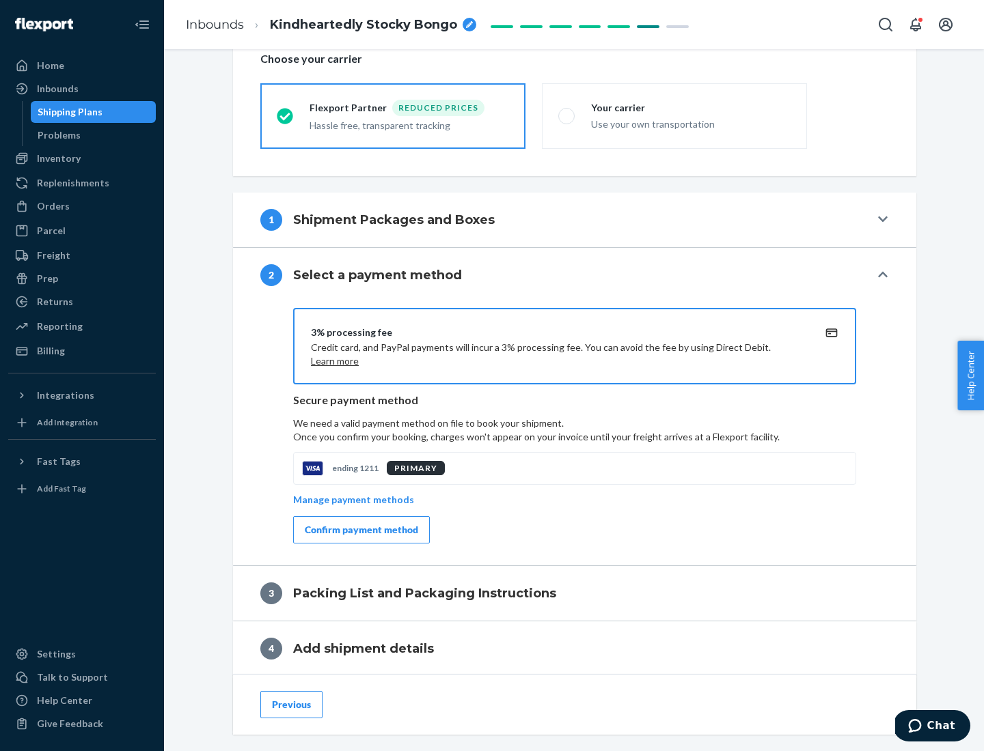
scroll to position [490, 0]
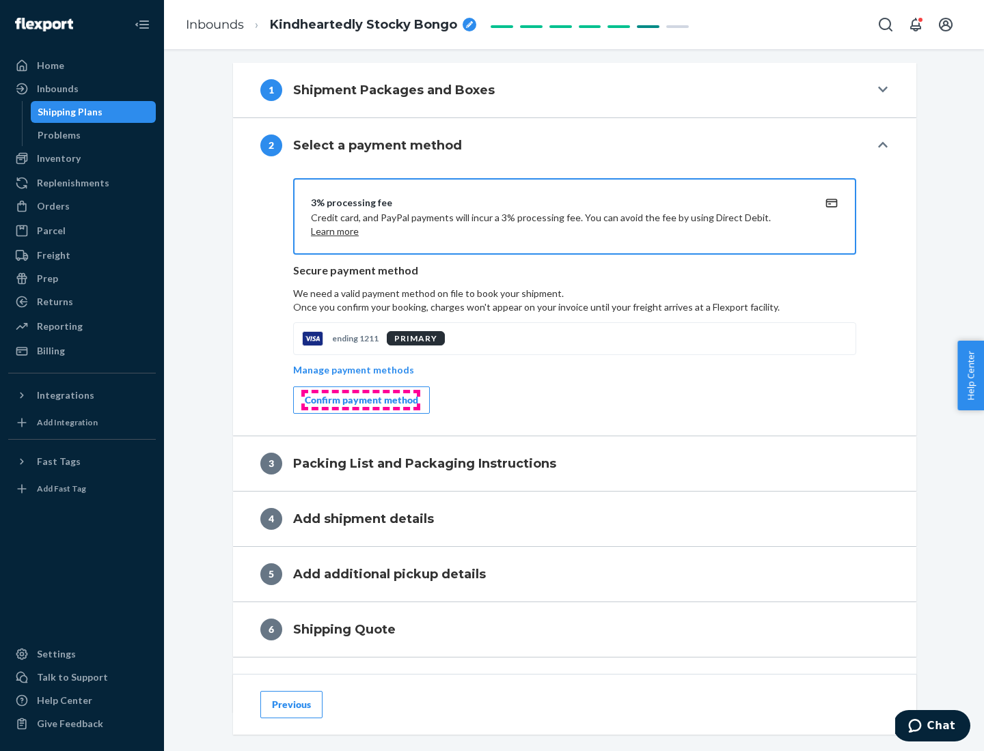
click at [360, 400] on div "Confirm payment method" at bounding box center [361, 401] width 113 height 14
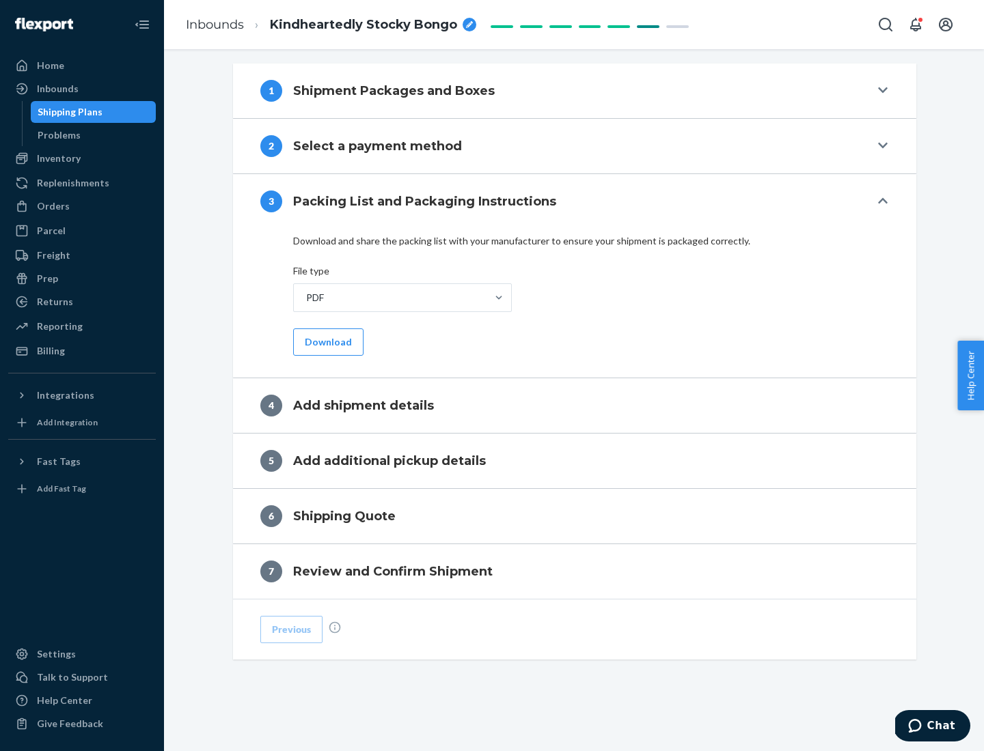
scroll to position [431, 0]
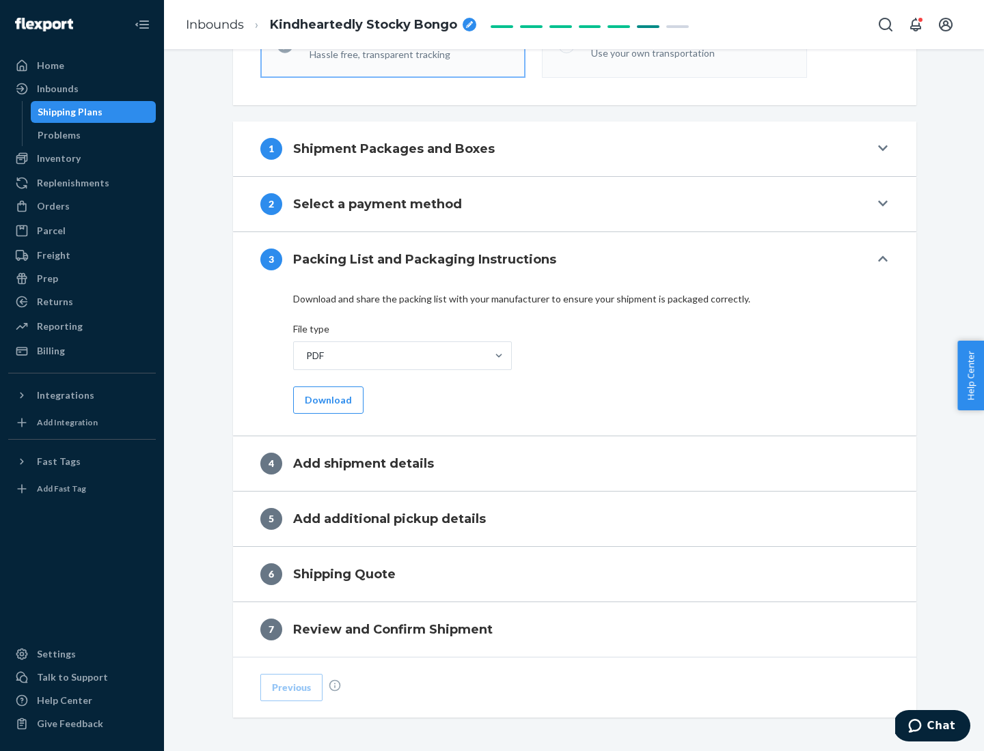
click at [327, 400] on button "Download" at bounding box center [328, 400] width 70 height 27
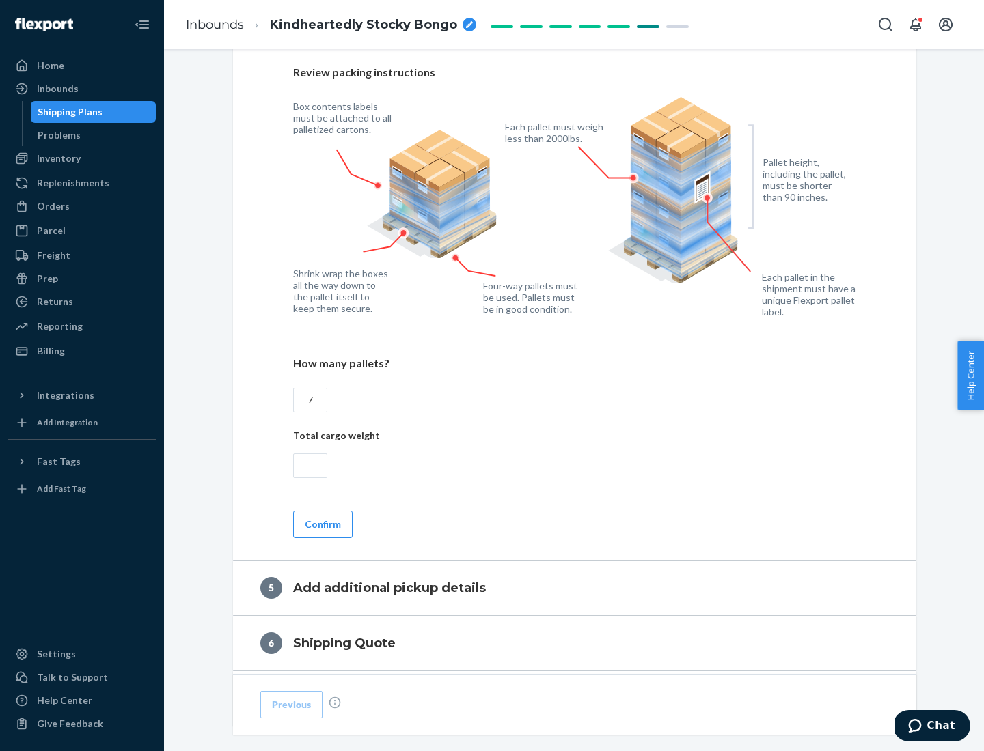
scroll to position [887, 0]
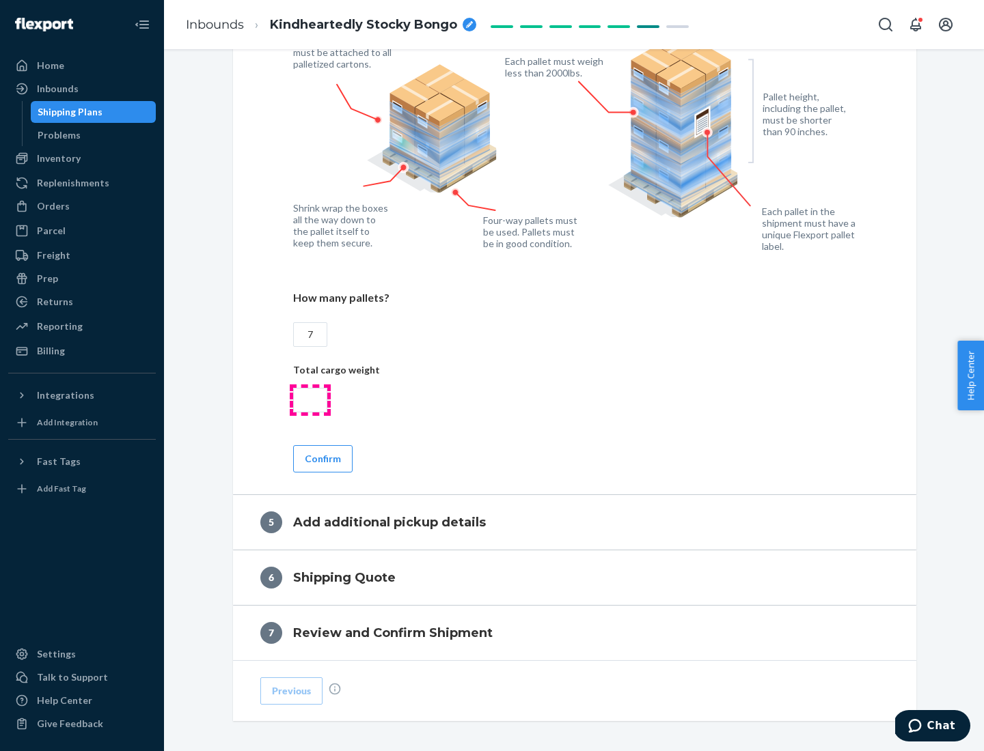
type input "7"
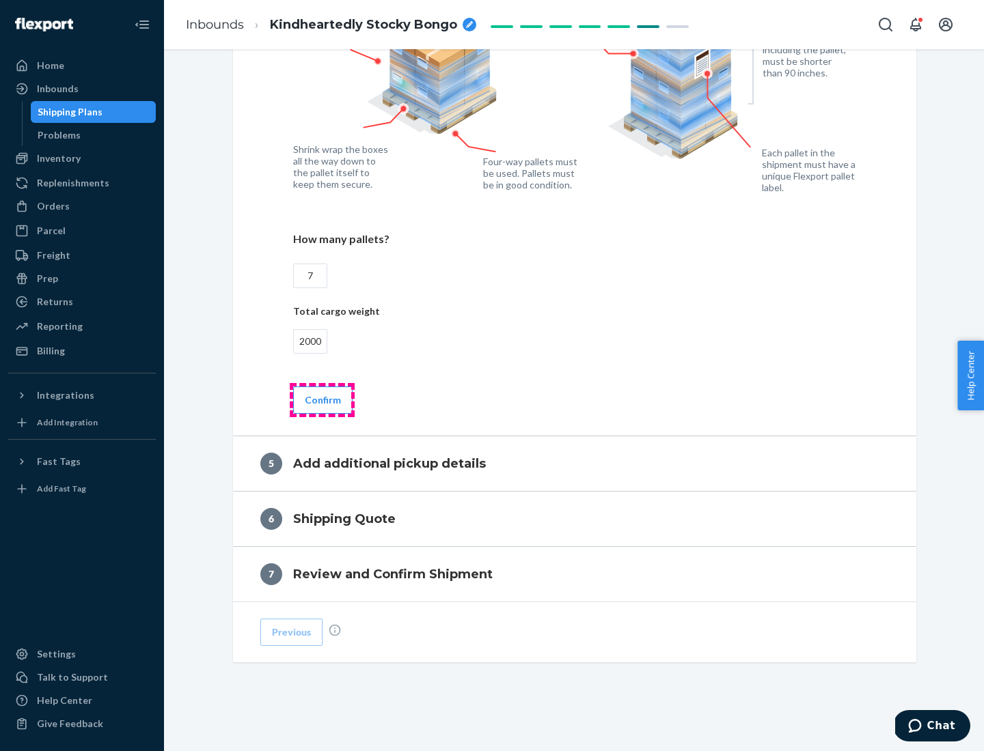
type input "2000"
click at [322, 400] on button "Confirm" at bounding box center [322, 400] width 59 height 27
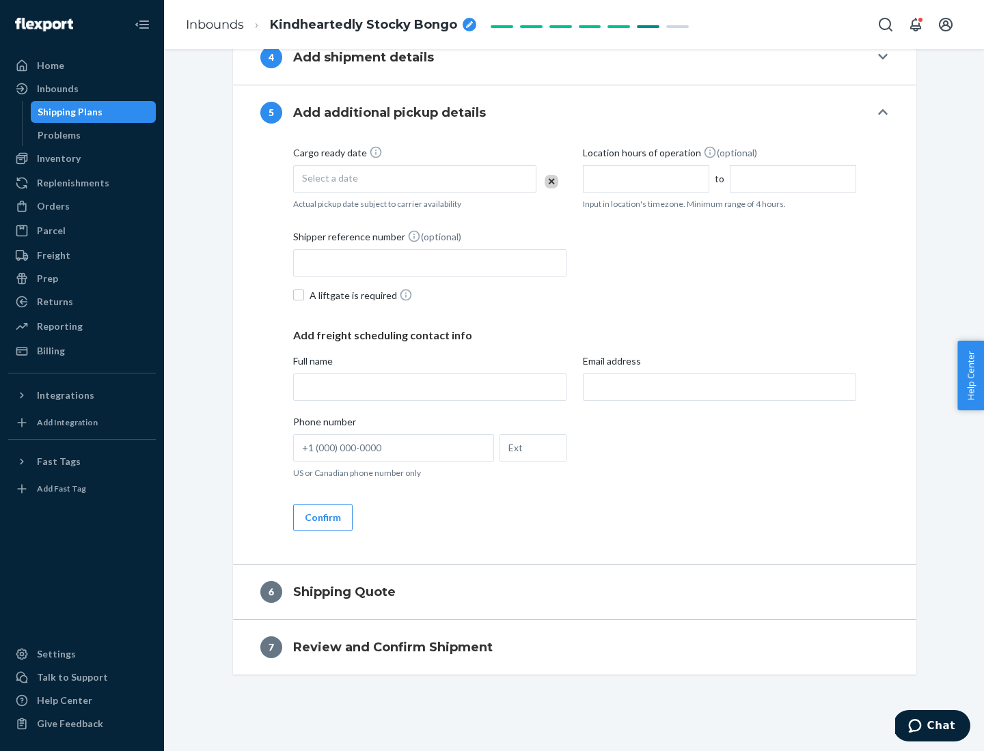
scroll to position [467, 0]
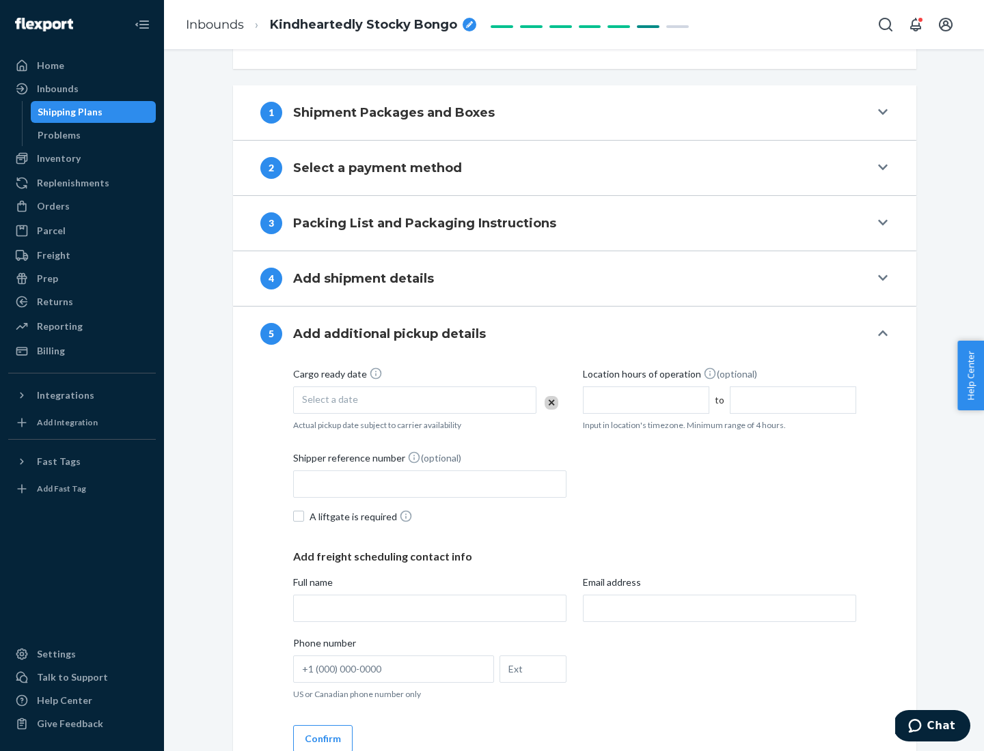
click at [415, 400] on div "Select a date" at bounding box center [414, 400] width 243 height 27
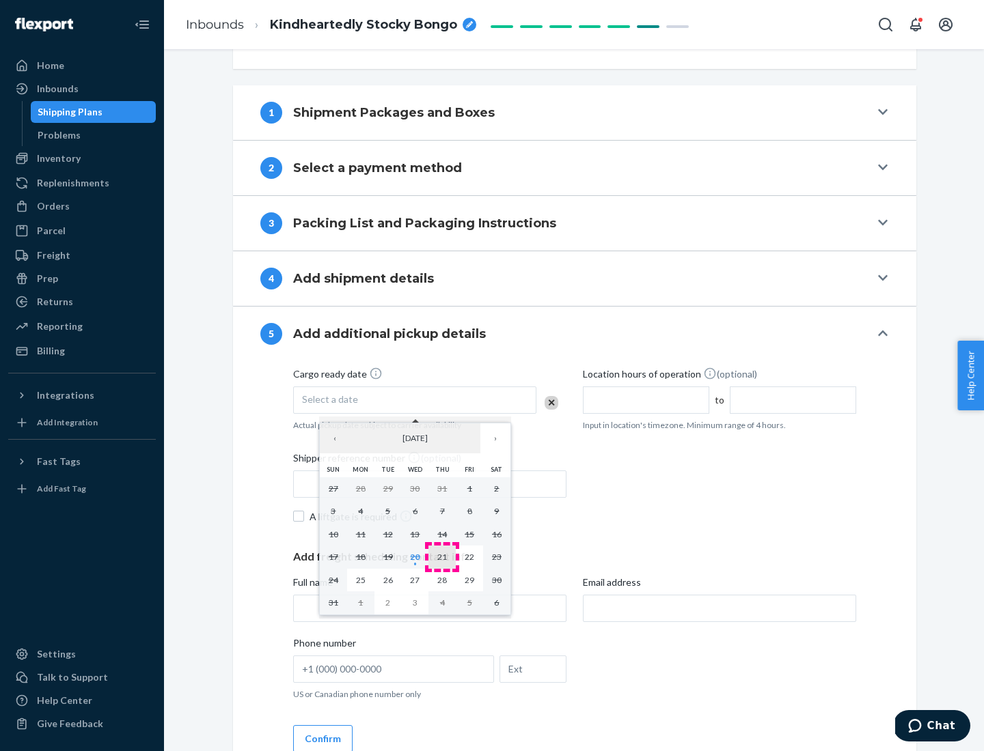
click at [442, 557] on abbr "21" at bounding box center [442, 557] width 10 height 10
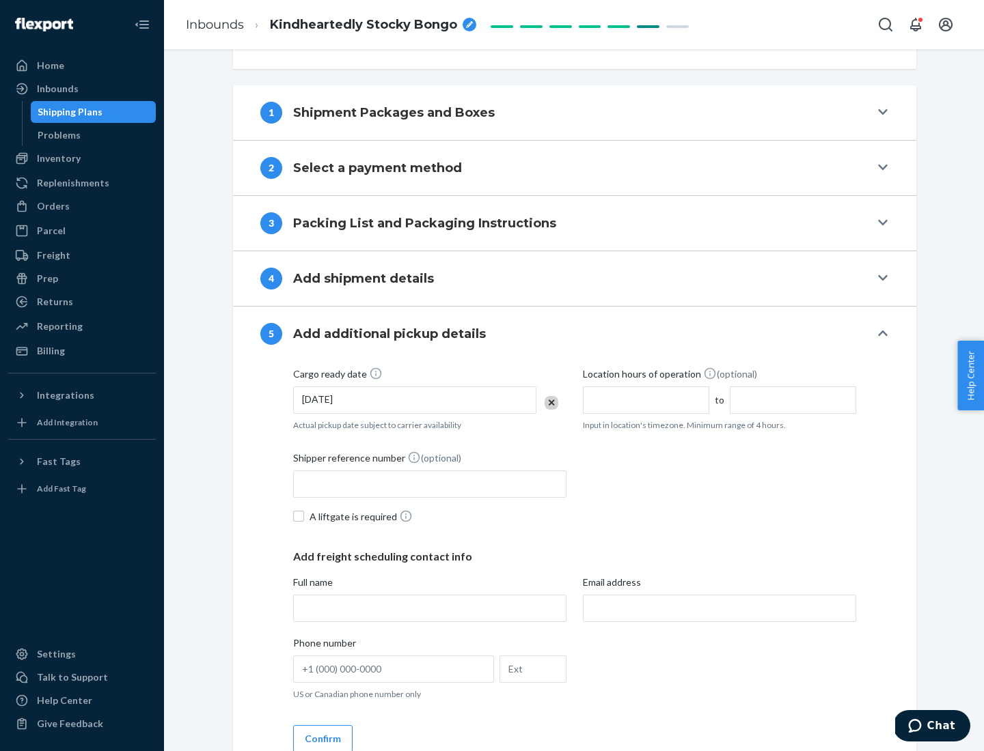
scroll to position [676, 0]
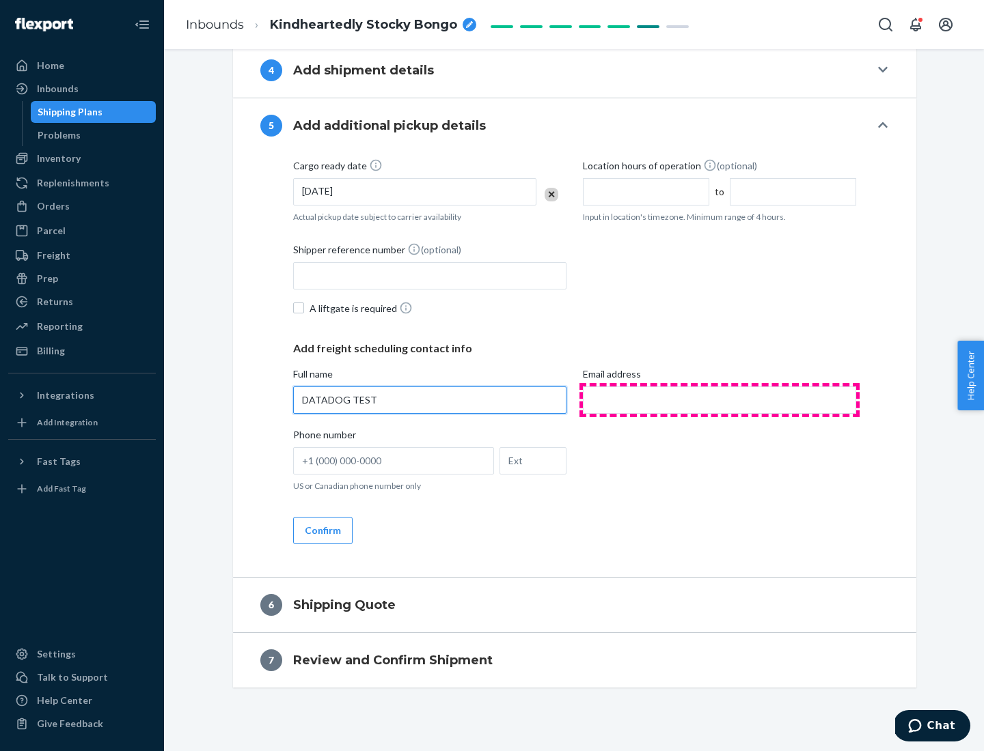
type input "DATADOG TEST"
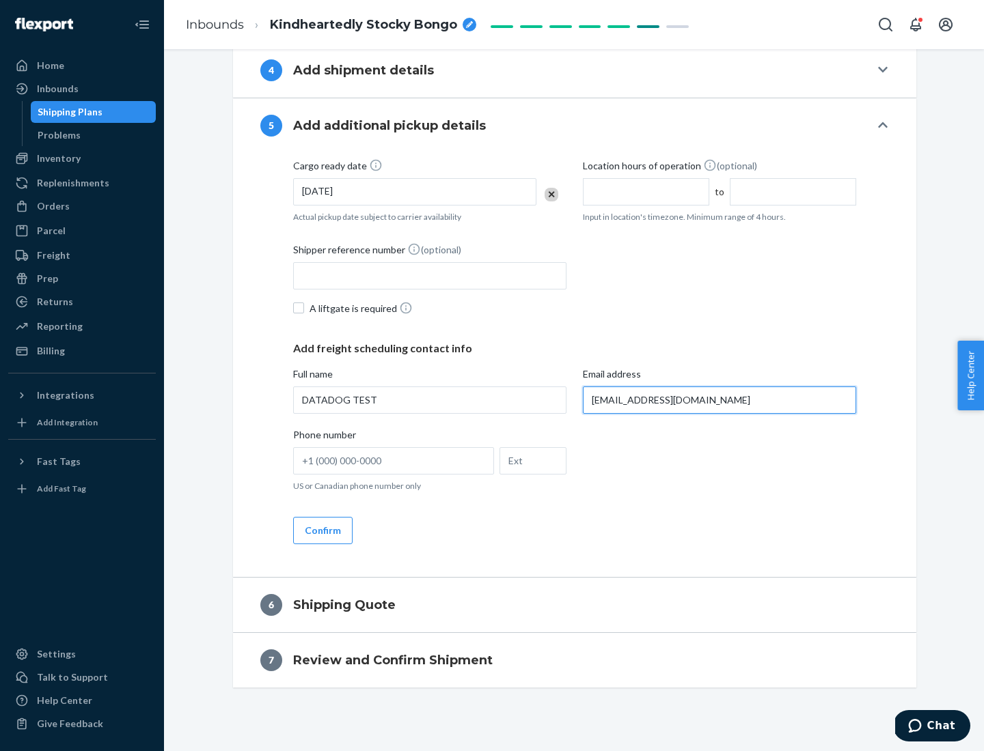
scroll to position [689, 0]
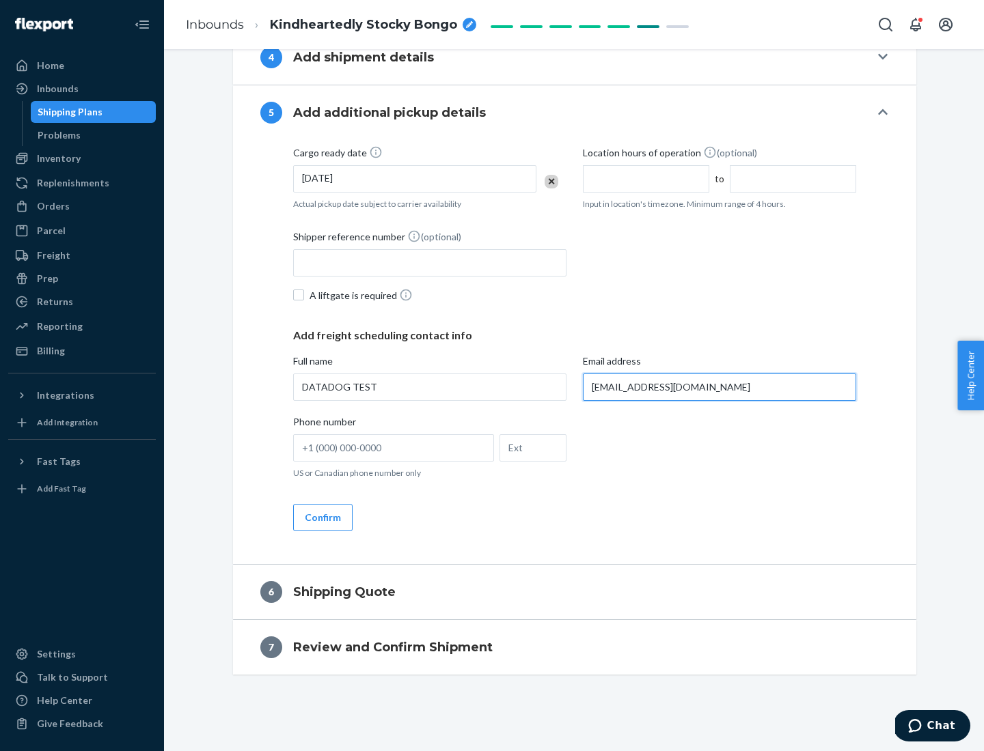
type input "[EMAIL_ADDRESS][DOMAIN_NAME]"
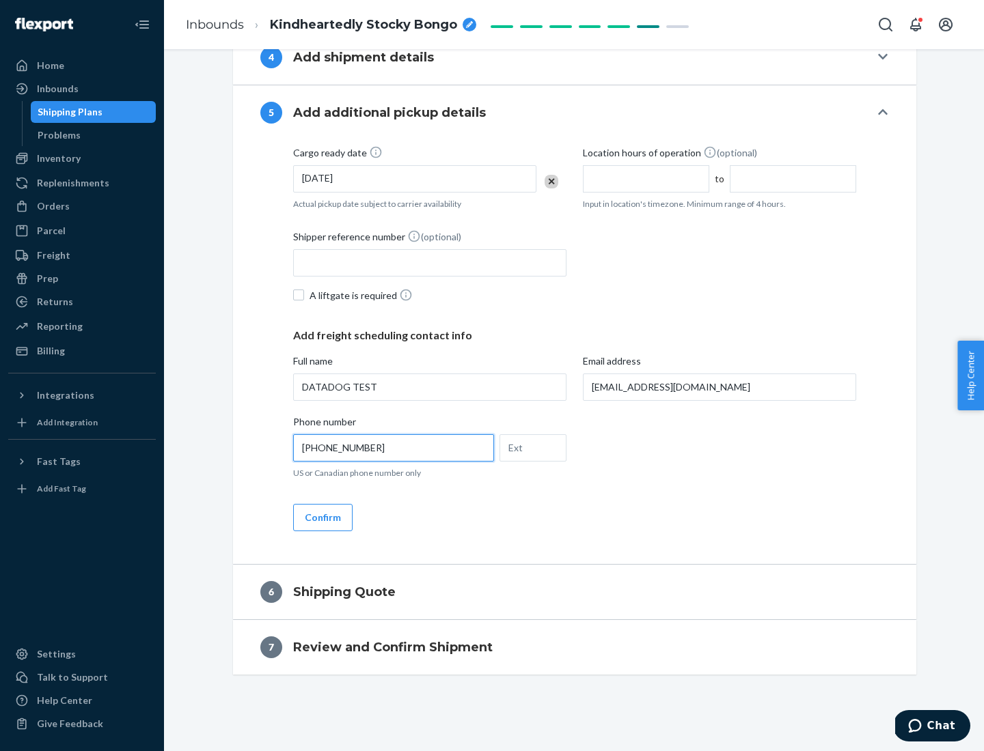
type input "[PHONE_NUMBER]"
click at [322, 517] on button "Confirm" at bounding box center [322, 517] width 59 height 27
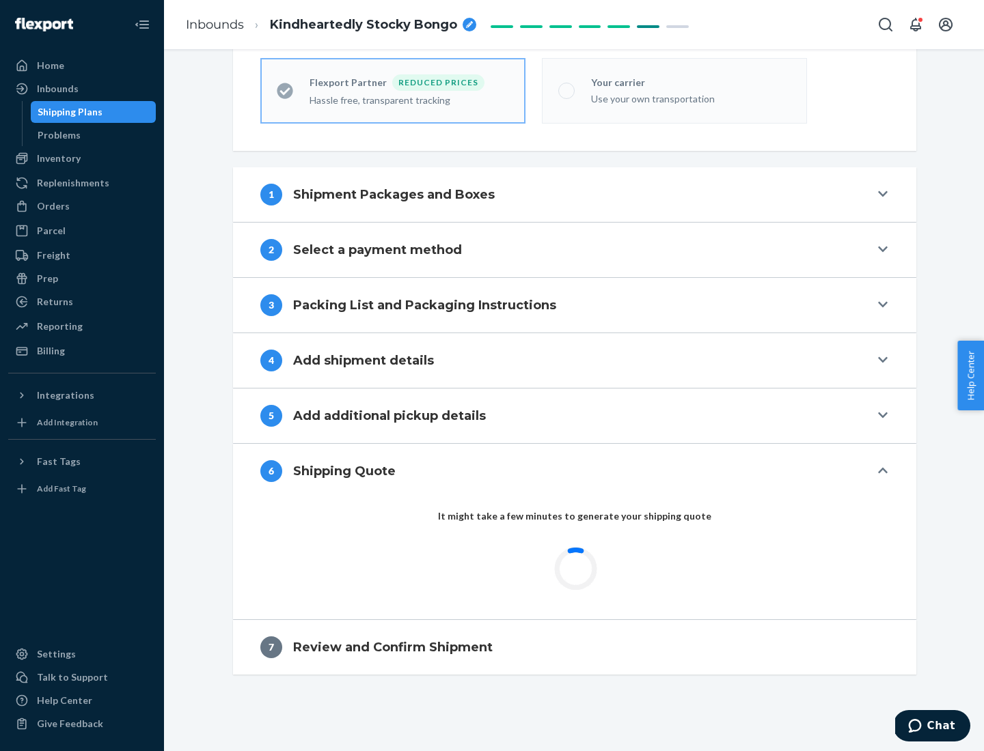
scroll to position [385, 0]
